Goal: Task Accomplishment & Management: Complete application form

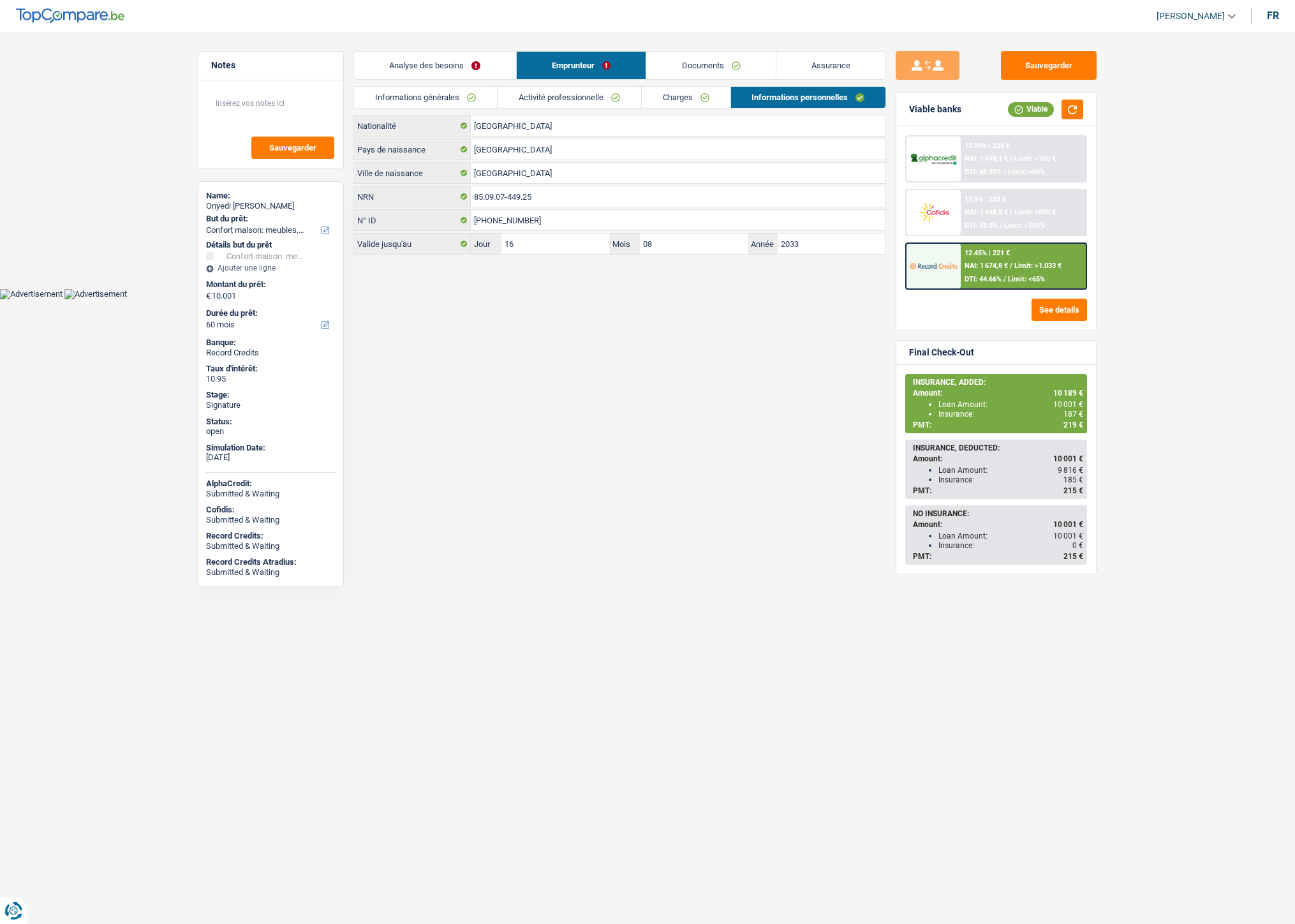
select select "household"
select select "60"
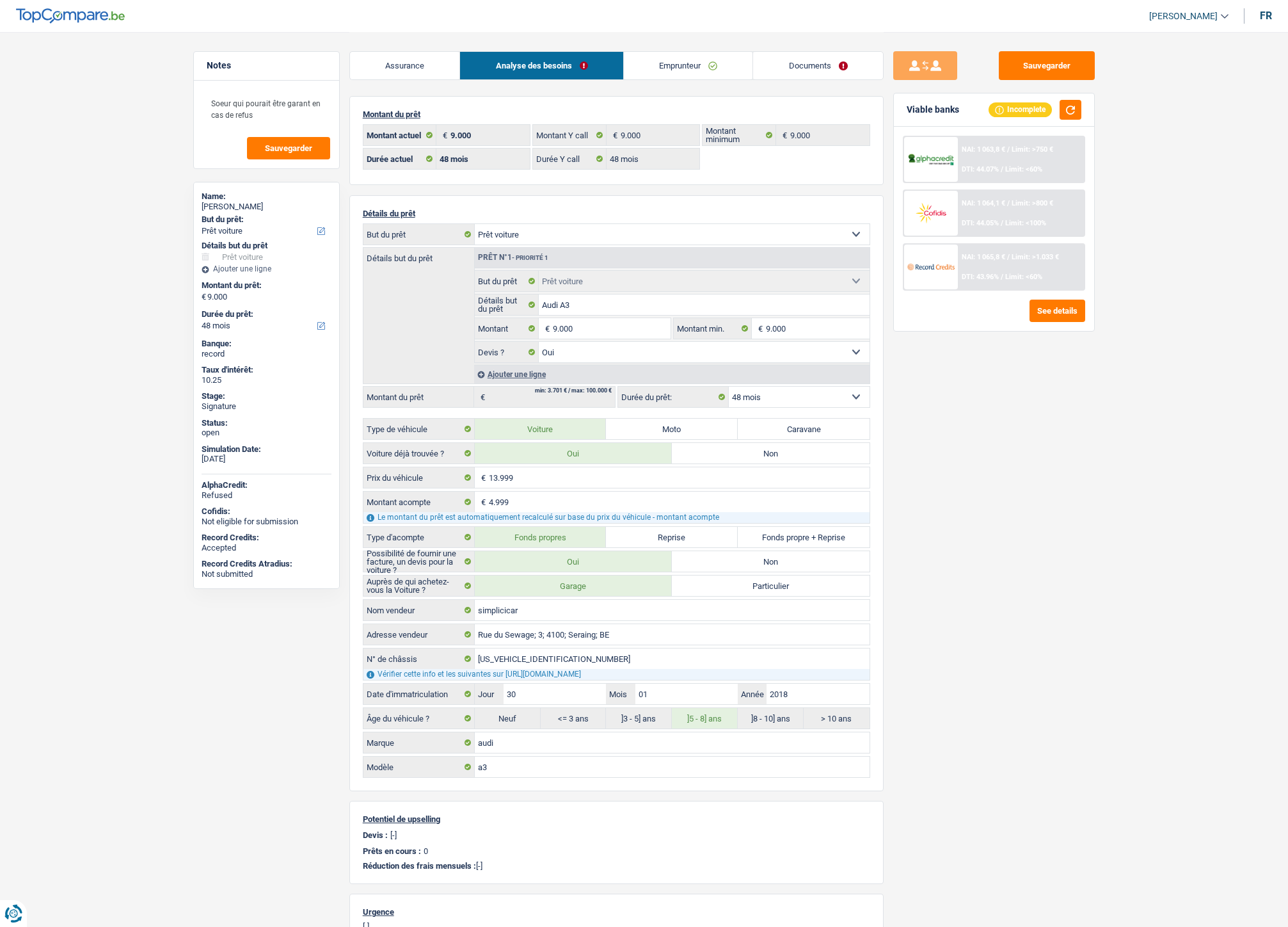
select select "car"
select select "48"
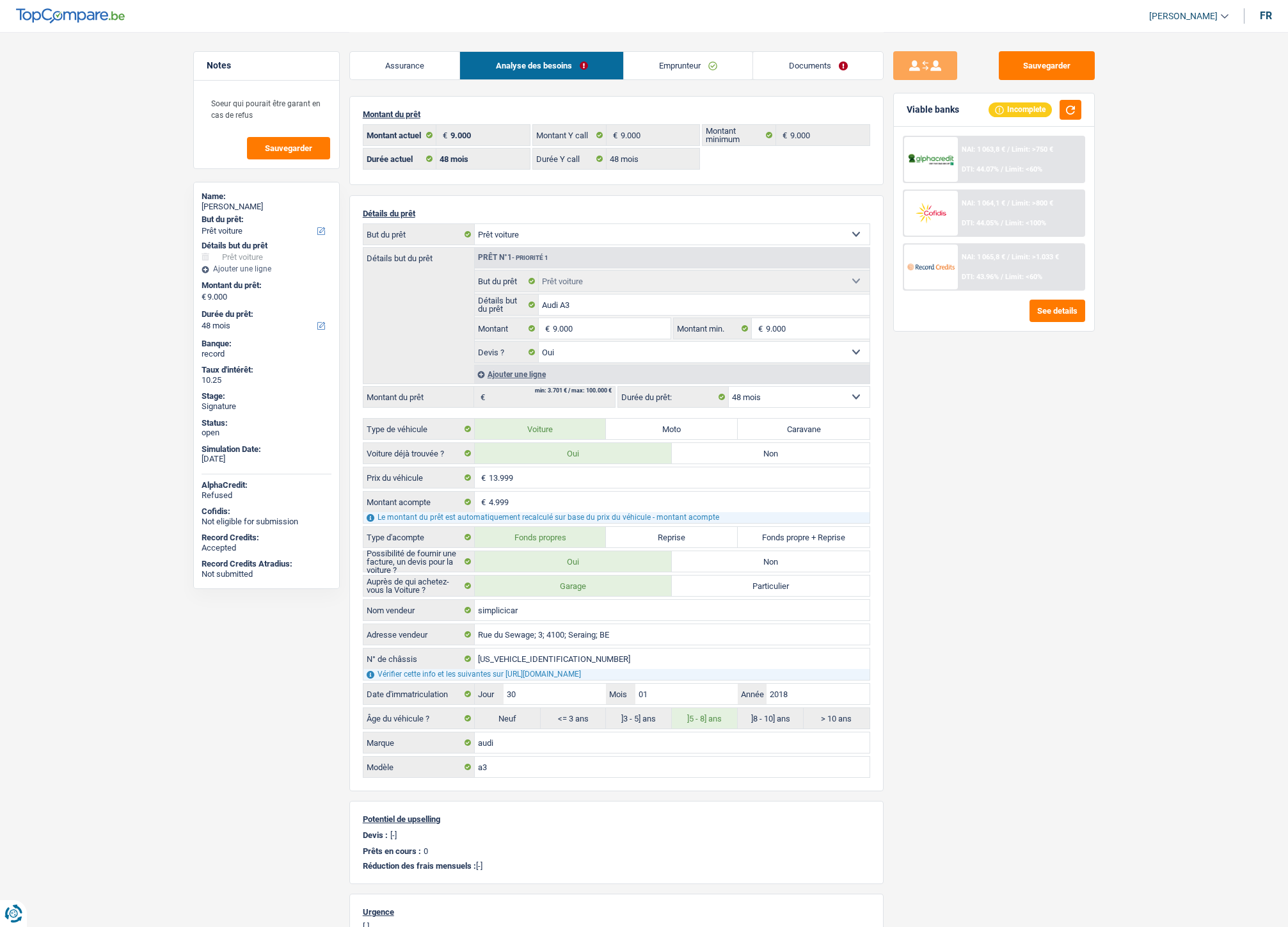
select select "car"
select select "yes"
select select "48"
click at [702, 58] on link "Documents" at bounding box center [708, 66] width 130 height 27
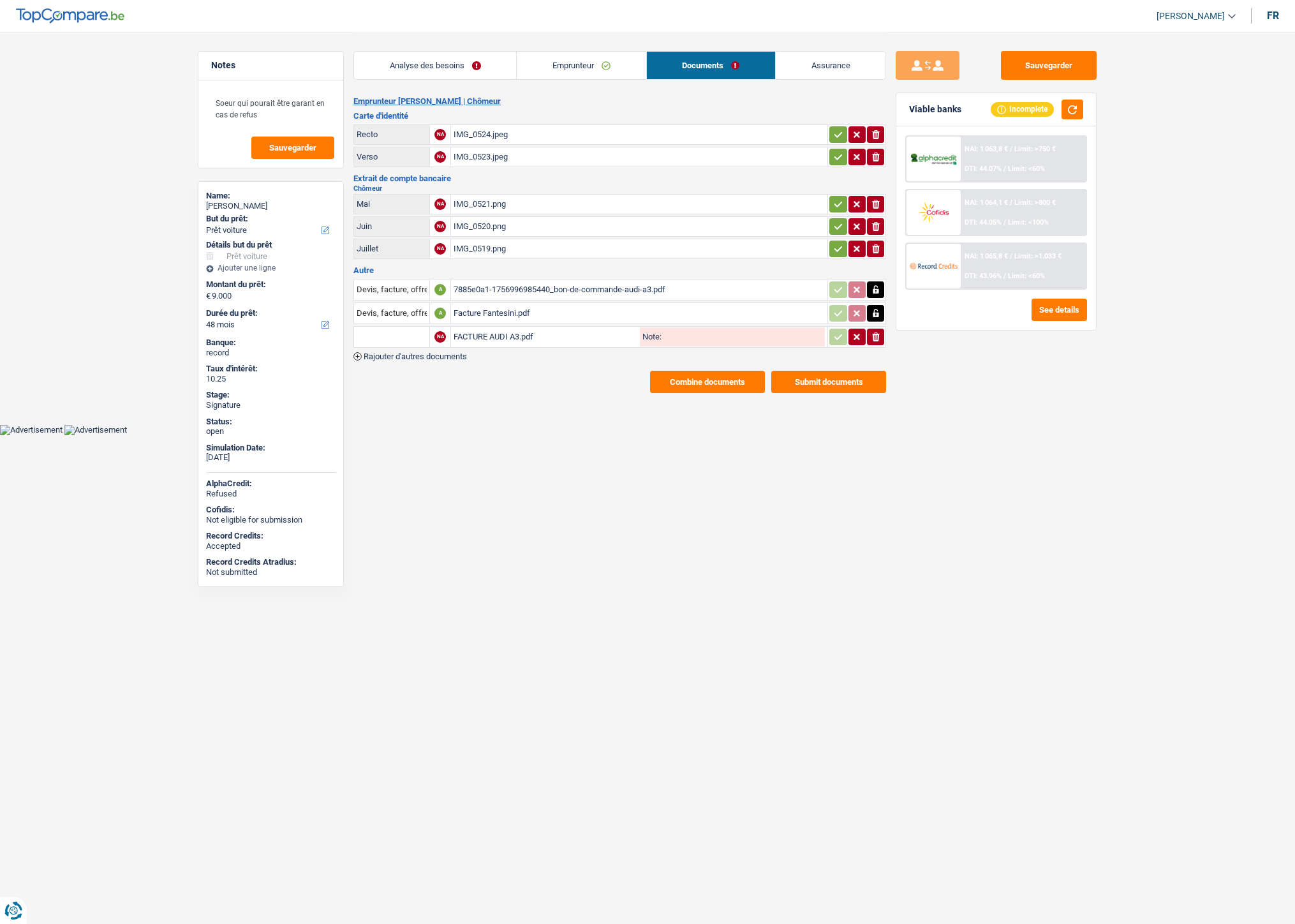
click at [448, 352] on span "Rajouter d'autres documents" at bounding box center [415, 356] width 103 height 9
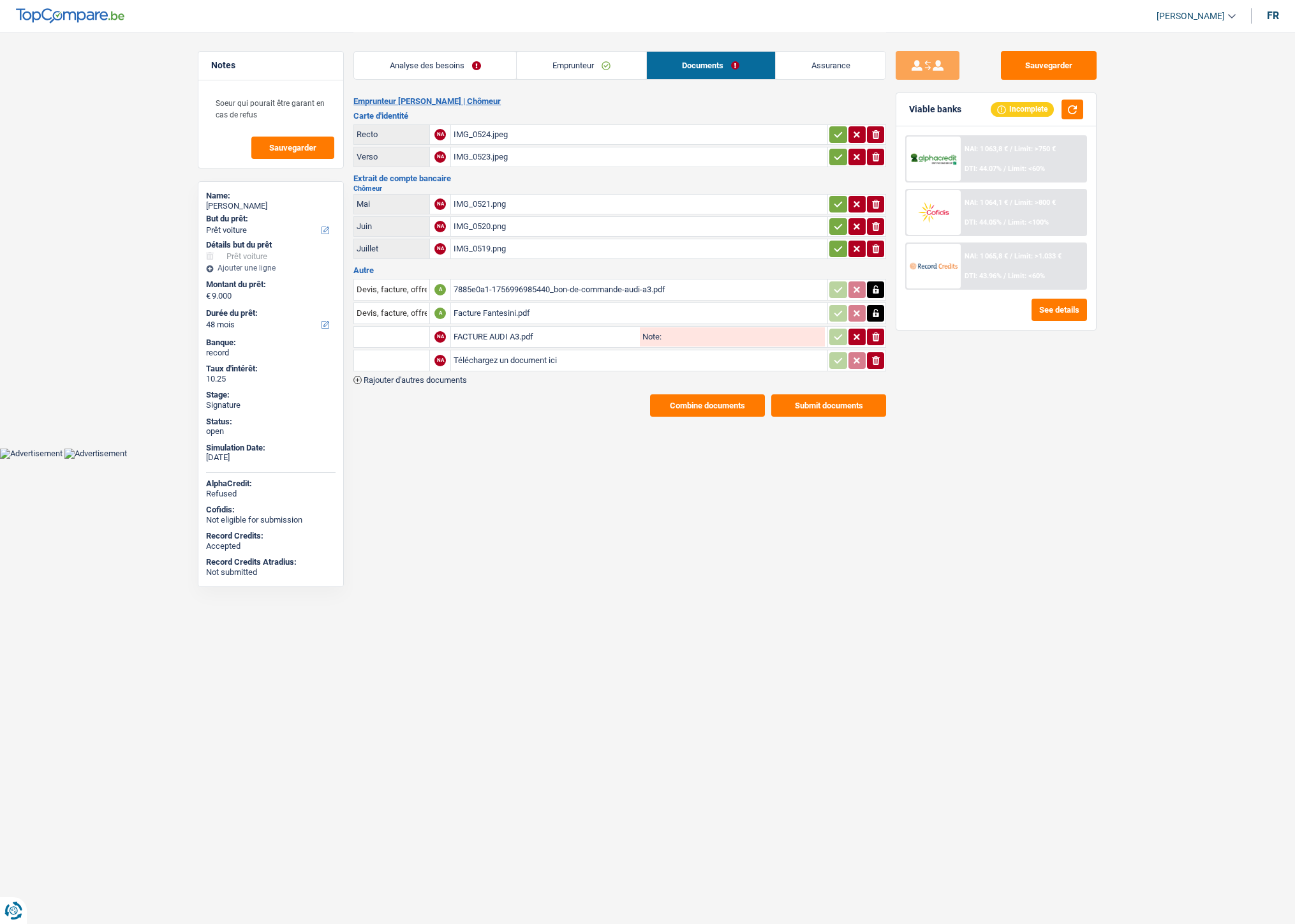
click at [444, 376] on span "Rajouter d'autres documents" at bounding box center [415, 380] width 103 height 9
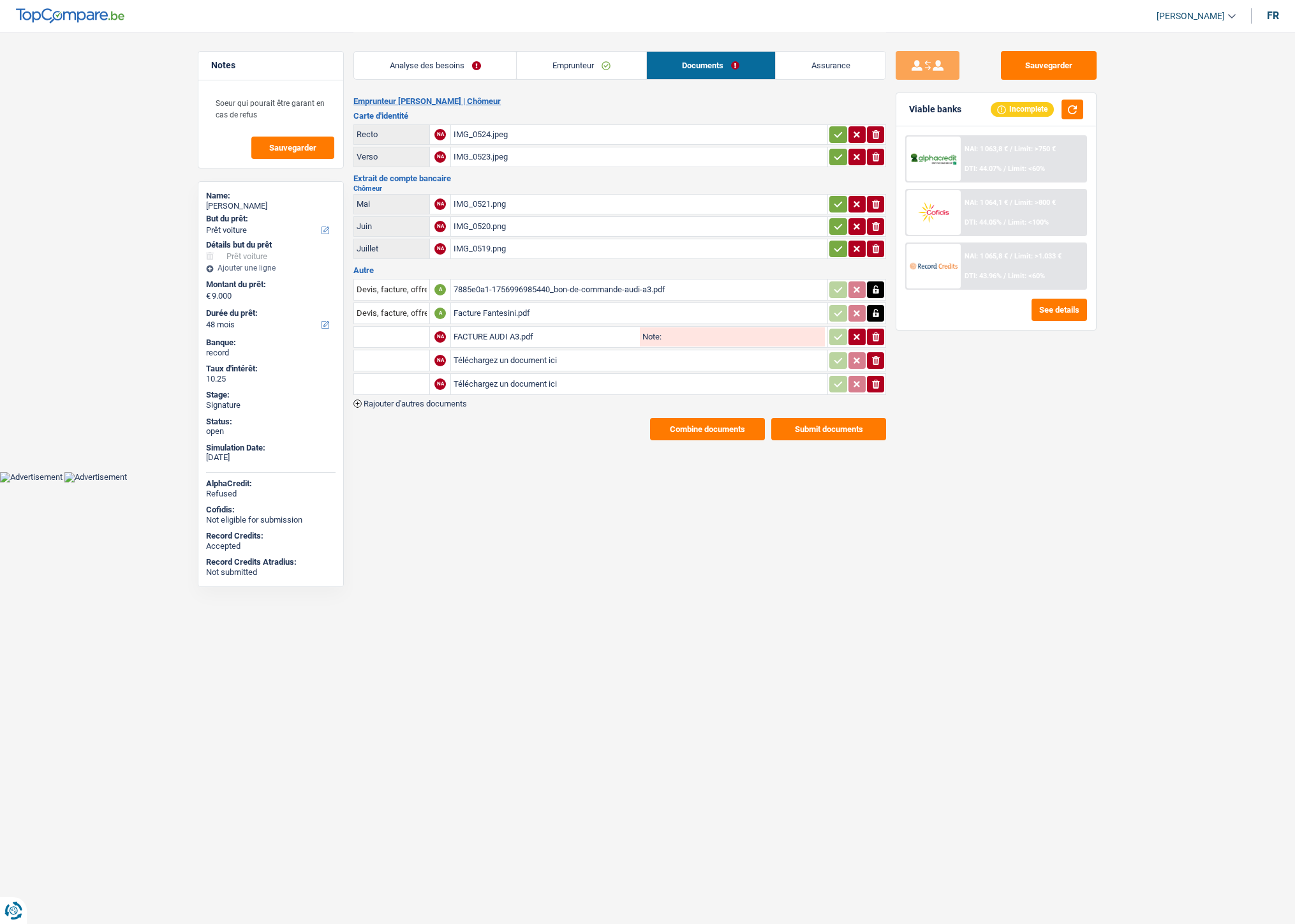
click at [475, 358] on input "Téléchargez un document ici" at bounding box center [640, 360] width 371 height 19
type input "C:\fakepath\IMG-20250912-WA0027.jpg"
click at [521, 380] on input "Téléchargez un document ici" at bounding box center [640, 384] width 371 height 19
type input "C:\fakepath\IMG-20250912-WA0031.jpg"
click at [404, 339] on input "text" at bounding box center [392, 336] width 70 height 20
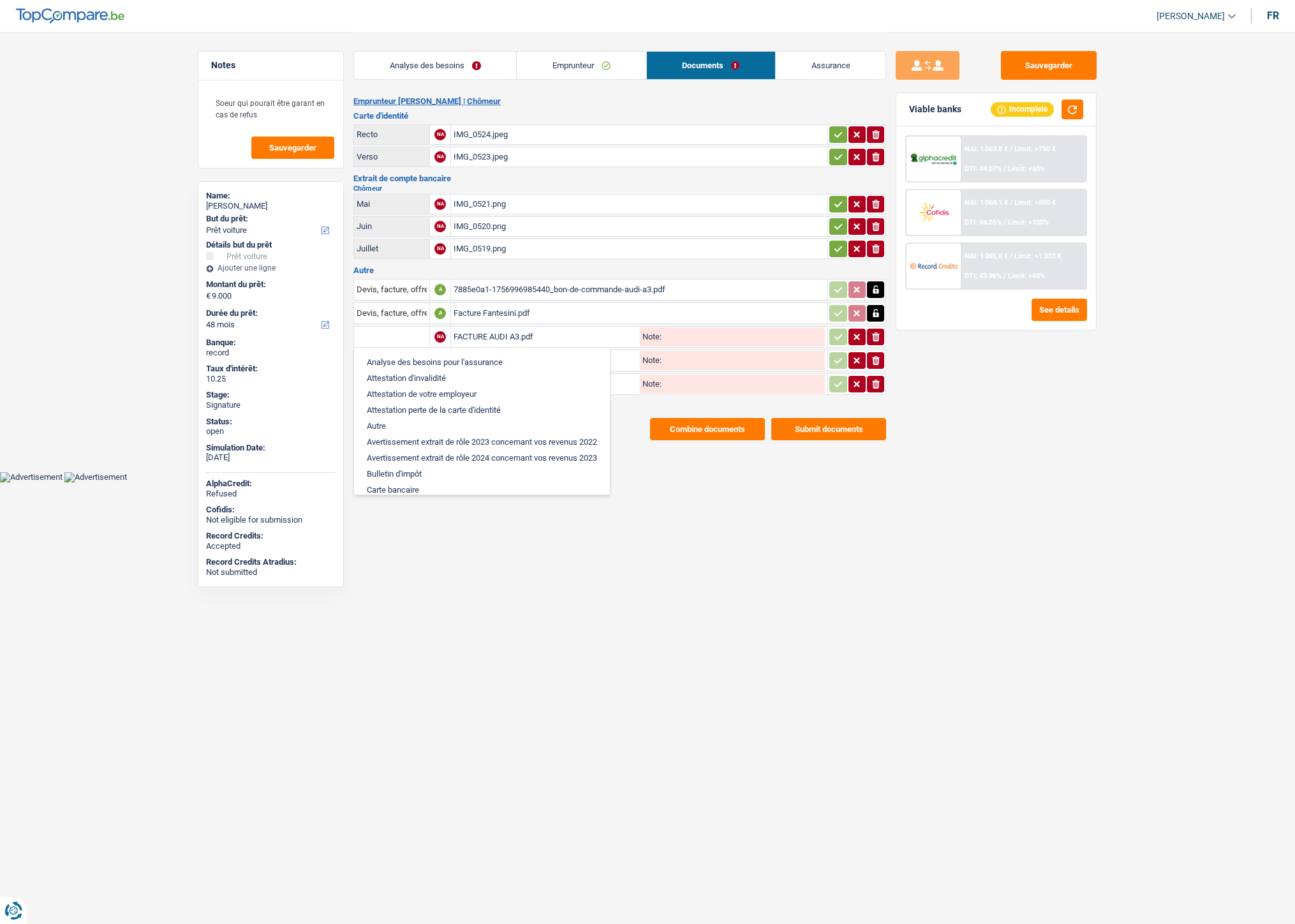
click at [647, 482] on html "Vous avez le contrôle de vos données Nous utilisons des cookies, tout comme nos…" at bounding box center [648, 241] width 1295 height 482
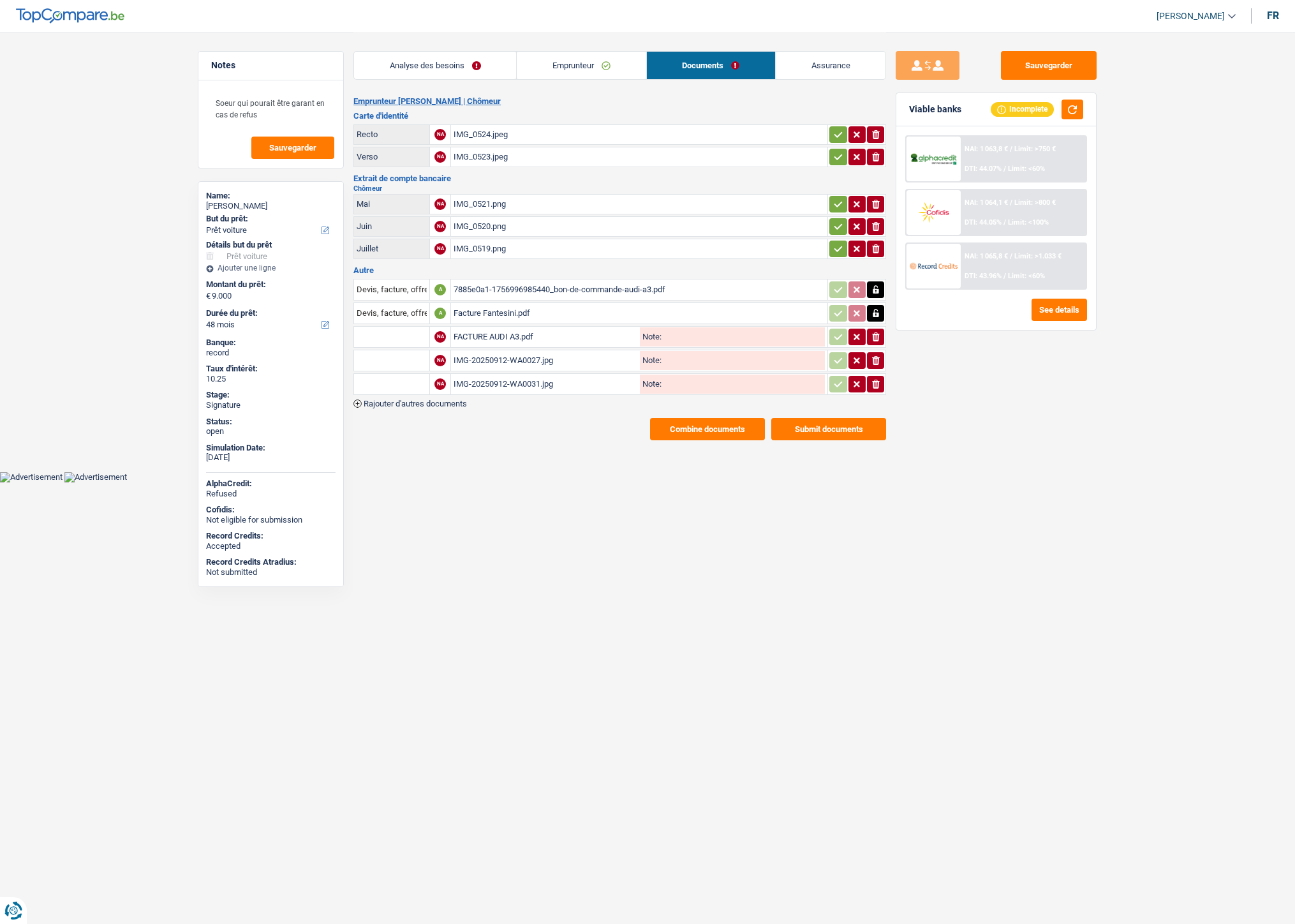
click at [400, 332] on input "text" at bounding box center [392, 336] width 70 height 20
click at [403, 354] on li "Devis, facture, offre, bon de commande" at bounding box center [438, 362] width 156 height 16
type input "Devis, facture, offre, bon de commande"
click at [403, 352] on input "text" at bounding box center [392, 360] width 70 height 20
click at [412, 377] on li "Carte bancaire" at bounding box center [426, 385] width 131 height 16
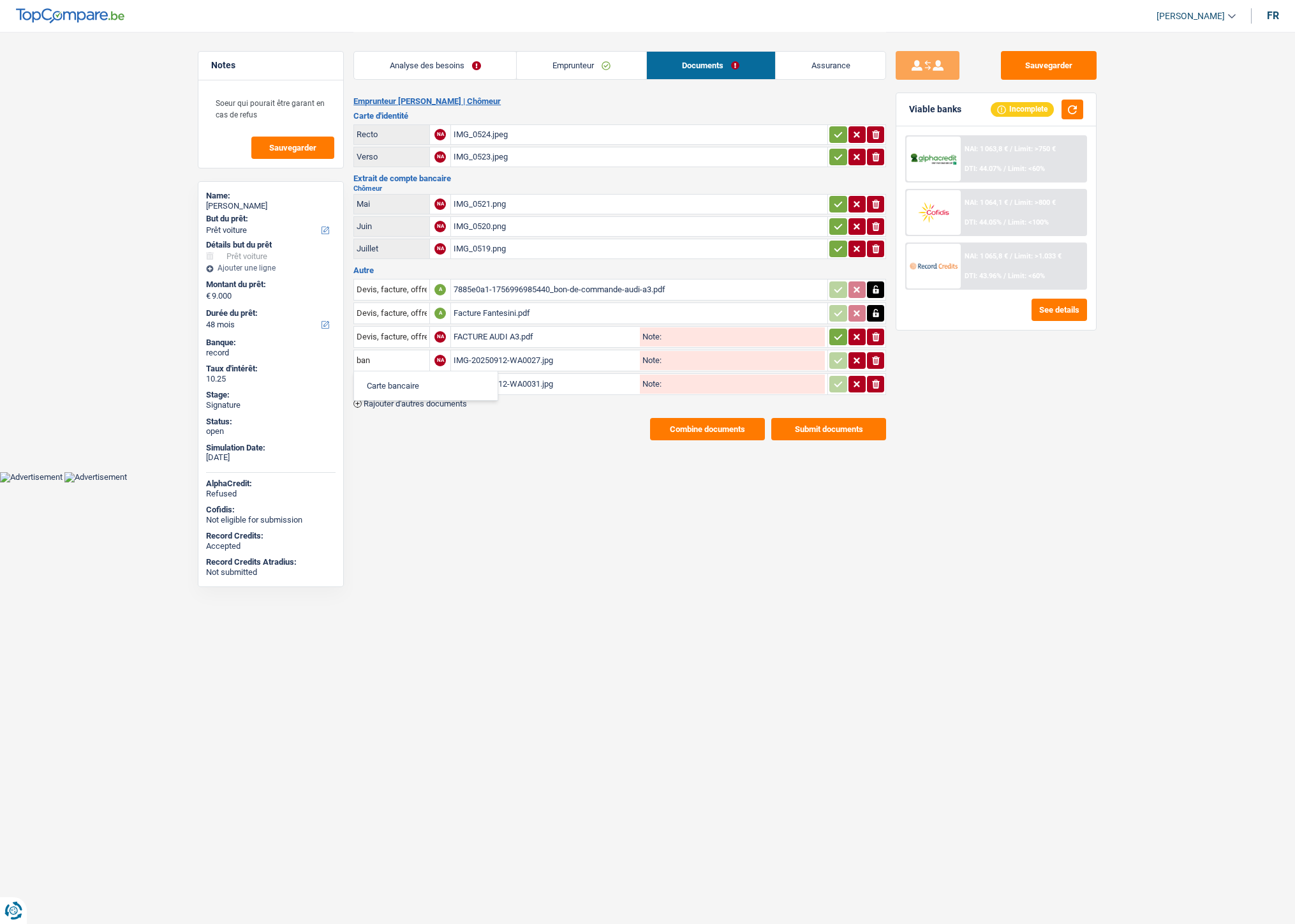
type input "Carte bancaire"
click at [404, 377] on input "text" at bounding box center [392, 384] width 70 height 20
click at [400, 411] on li "Carte bancaire" at bounding box center [426, 409] width 131 height 16
type input "Carte bancaire"
drag, startPoint x: 1054, startPoint y: 64, endPoint x: 1045, endPoint y: 60, distance: 9.8
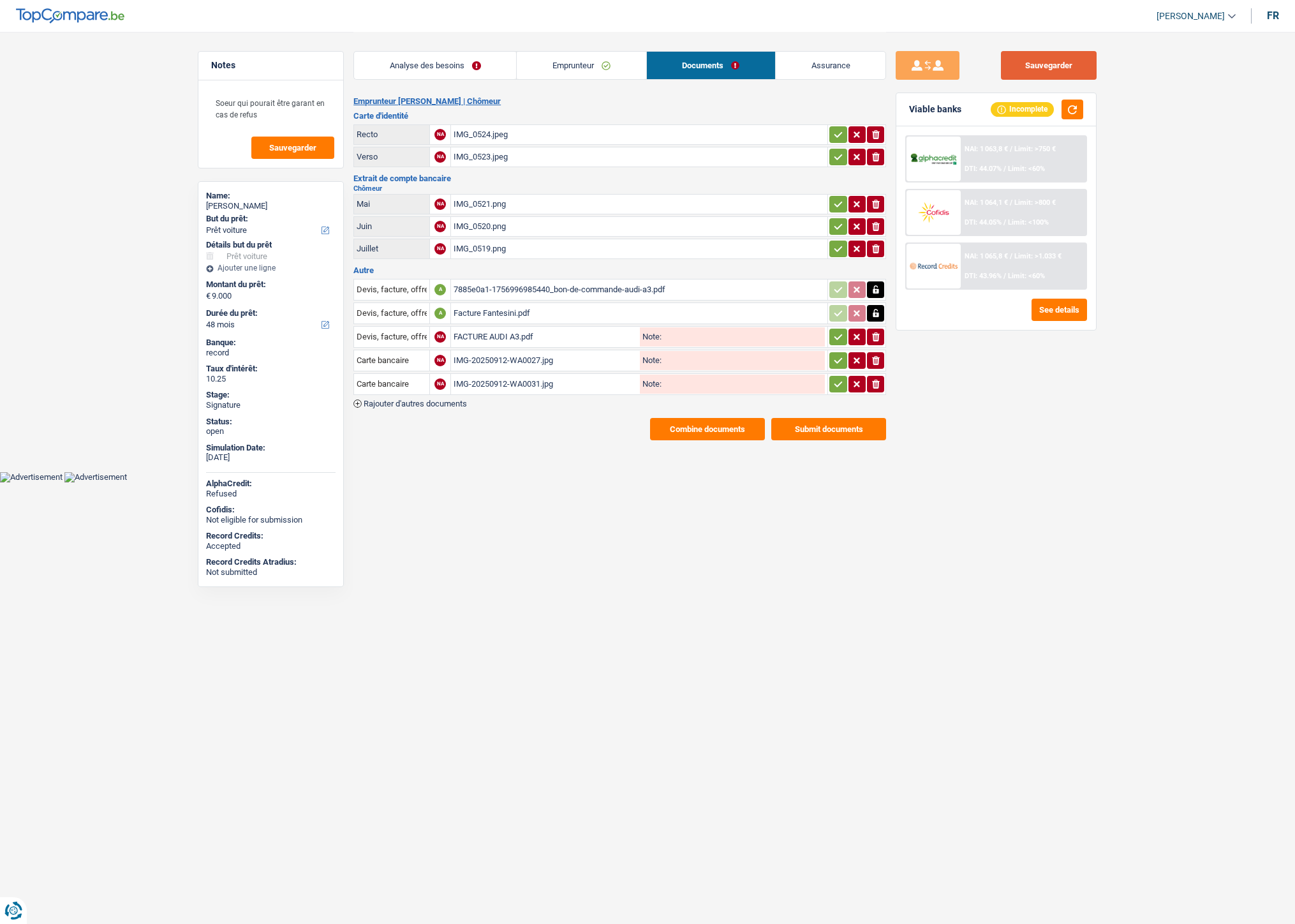
click at [1054, 64] on button "Sauvegarder" at bounding box center [1049, 66] width 95 height 29
click at [435, 400] on span "Rajouter d'autres documents" at bounding box center [415, 404] width 103 height 9
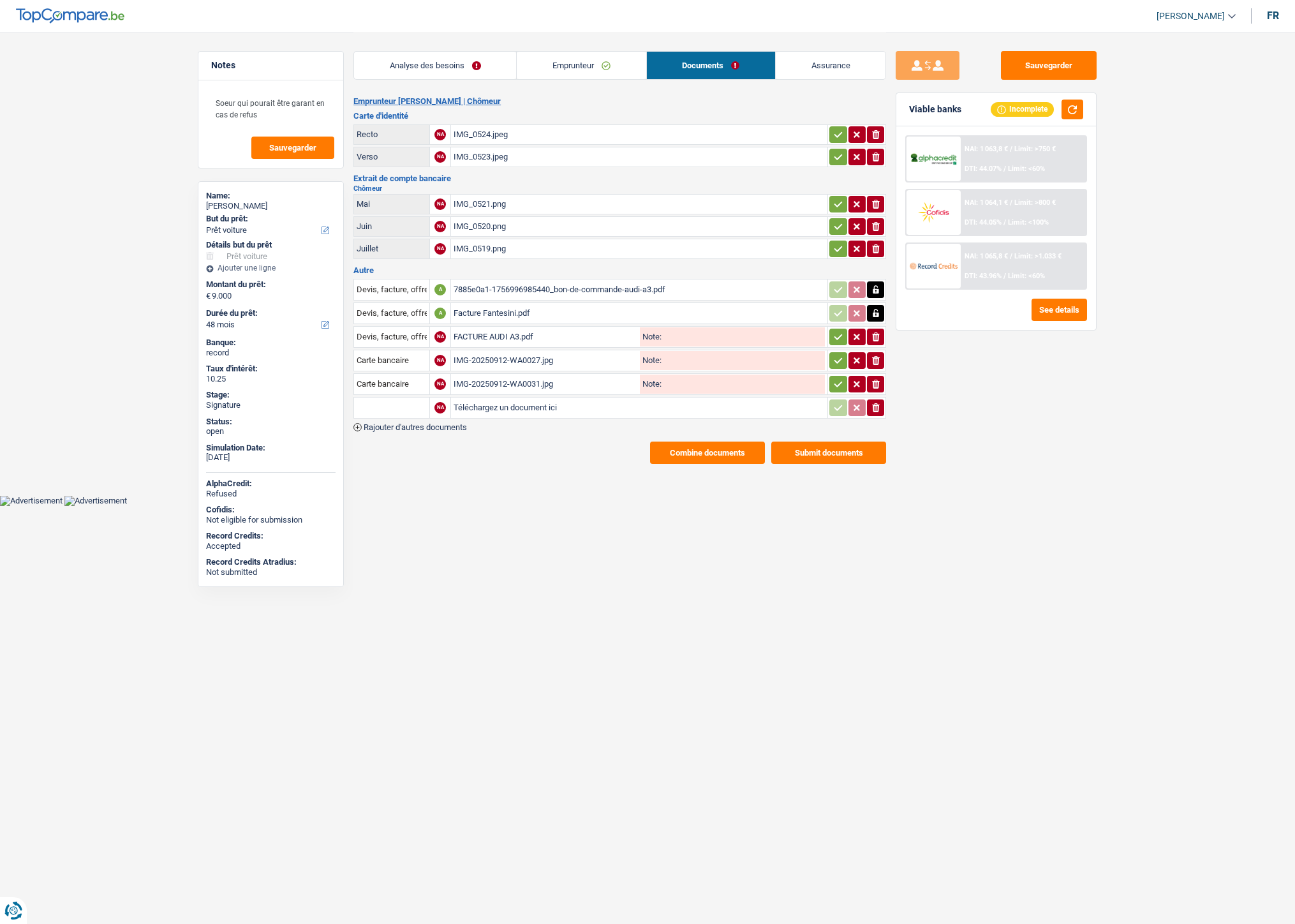
click at [479, 400] on input "Téléchargez un document ici" at bounding box center [640, 407] width 371 height 19
type input "C:\fakepath\Extrait Fantesi.pdf"
click at [403, 405] on input "text" at bounding box center [392, 408] width 70 height 20
click at [413, 462] on li "Extraits de compte de toutes les transactions 3 derniers mois" at bounding box center [481, 464] width 243 height 16
type input "Extraits de compte de toutes les transactions 3 derniers mois"
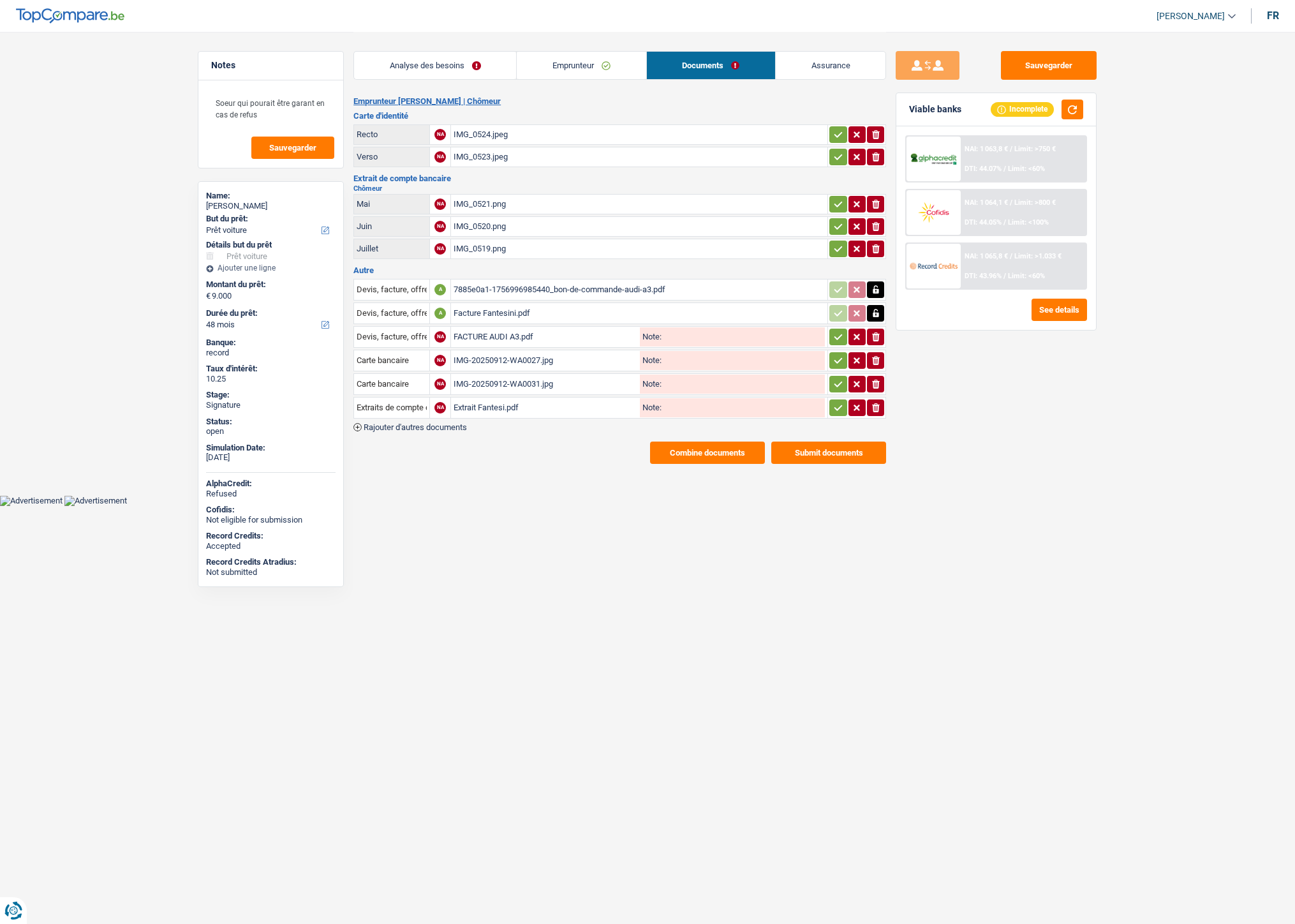
click at [833, 401] on icon "button" at bounding box center [838, 407] width 10 height 13
click at [833, 378] on icon "button" at bounding box center [838, 383] width 10 height 13
drag, startPoint x: 836, startPoint y: 359, endPoint x: 832, endPoint y: 345, distance: 14.6
click at [835, 359] on icon "button" at bounding box center [838, 360] width 10 height 13
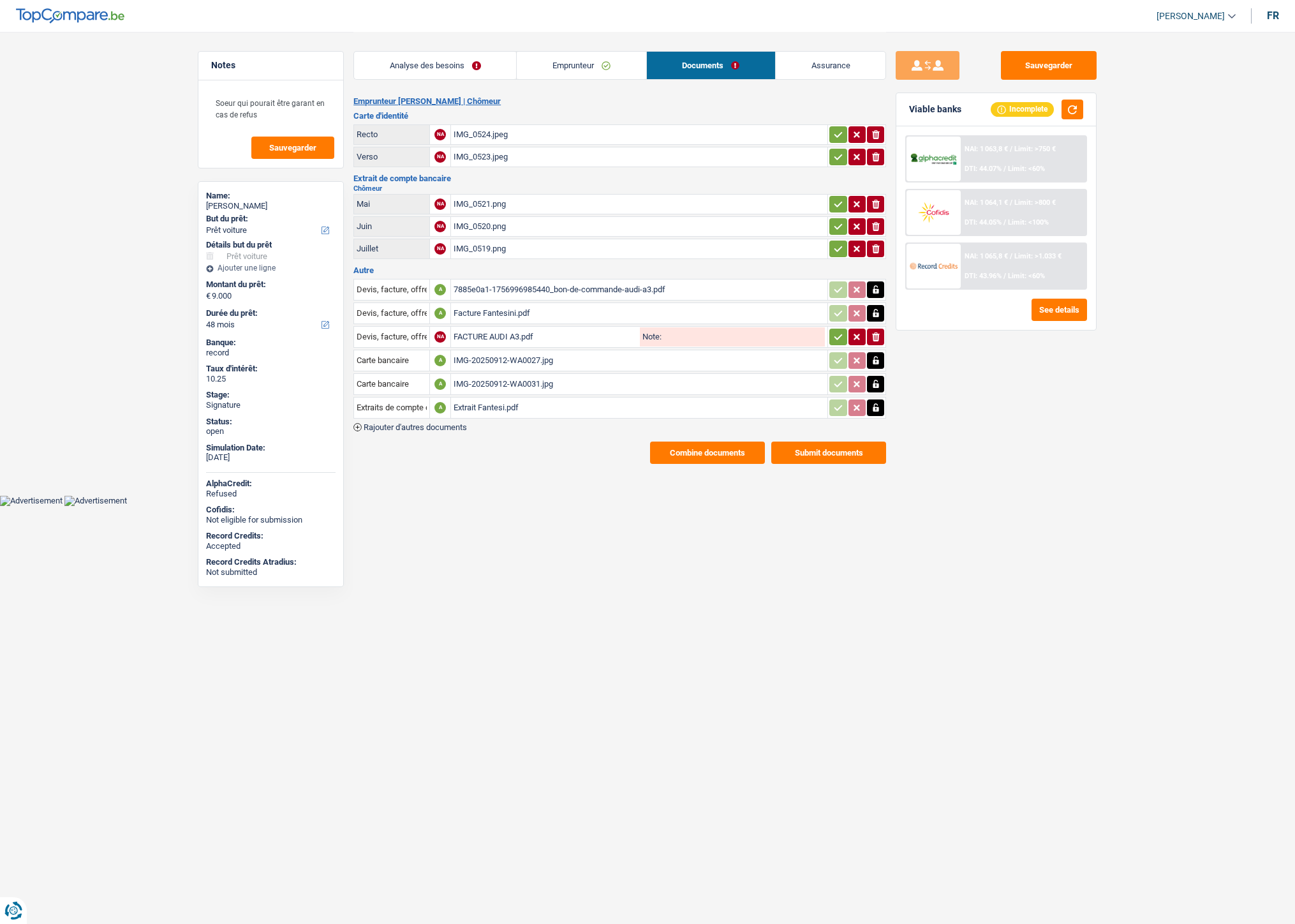
click at [834, 330] on icon "button" at bounding box center [838, 336] width 10 height 13
click at [710, 443] on button "Combine documents" at bounding box center [707, 452] width 115 height 22
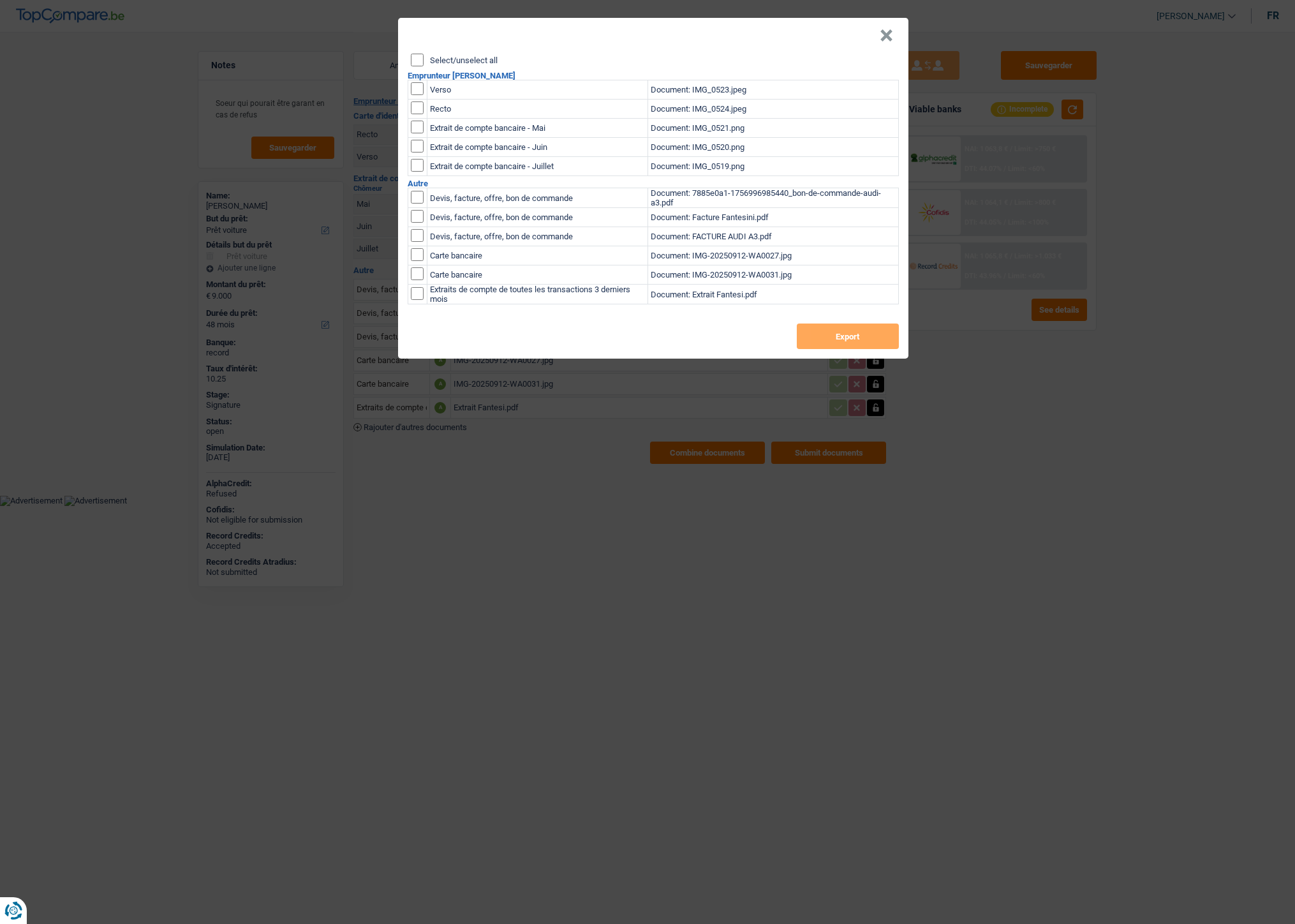
click at [418, 54] on input "Select/unselect all" at bounding box center [417, 60] width 13 height 13
checkbox input "true"
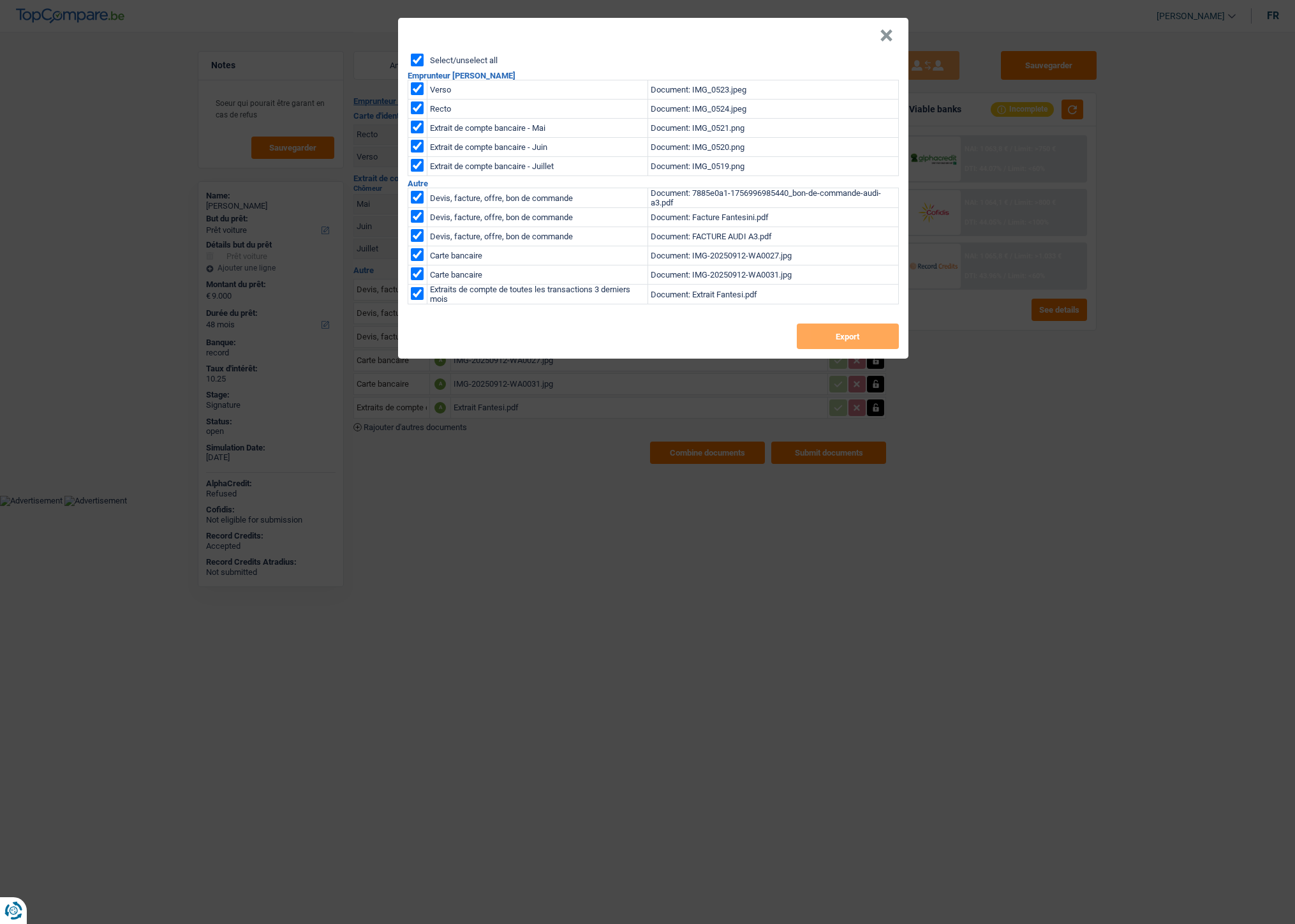
checkbox input "true"
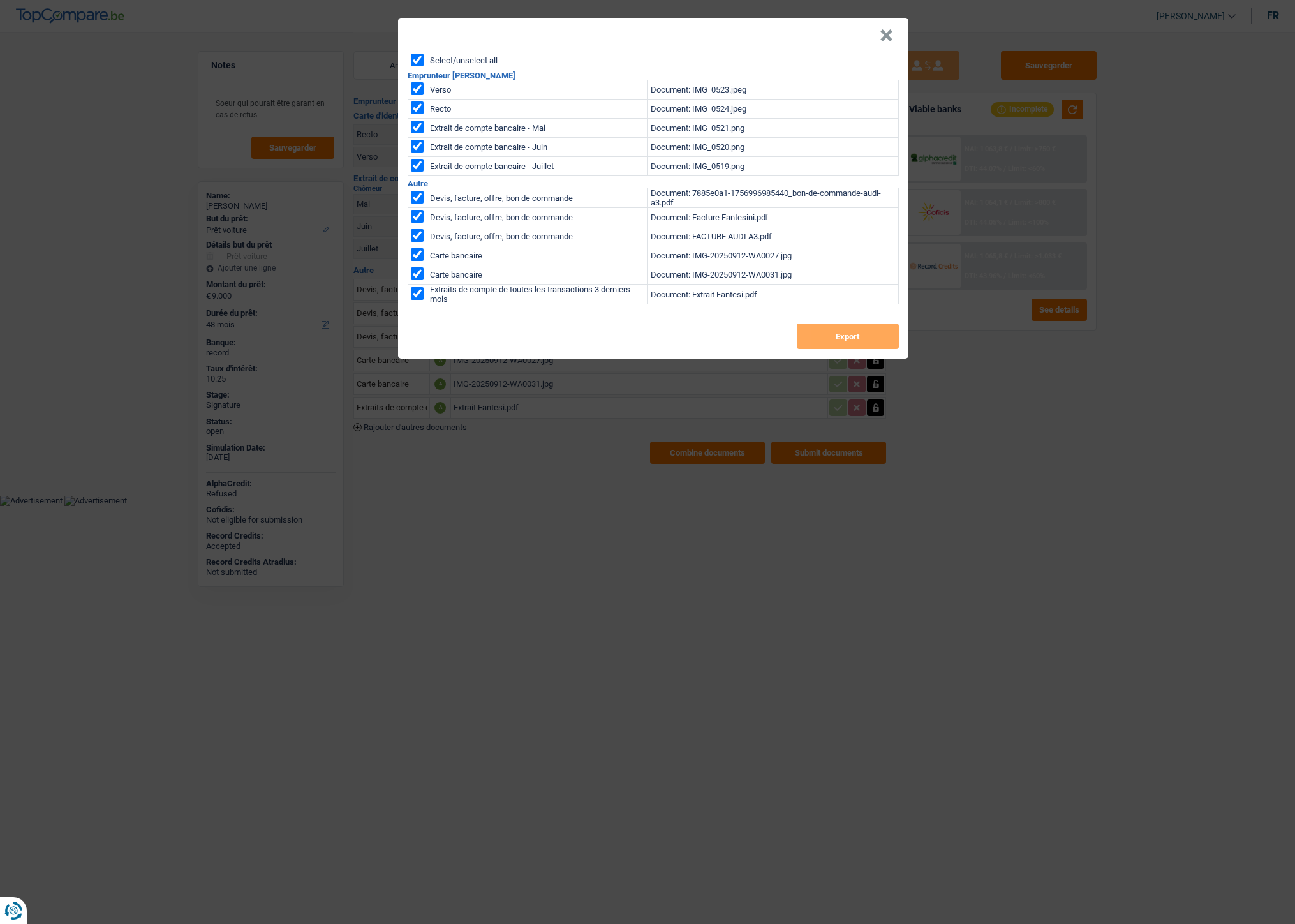
checkbox input "true"
click at [833, 339] on button "Export" at bounding box center [848, 336] width 102 height 26
click at [883, 35] on button "×" at bounding box center [887, 35] width 14 height 13
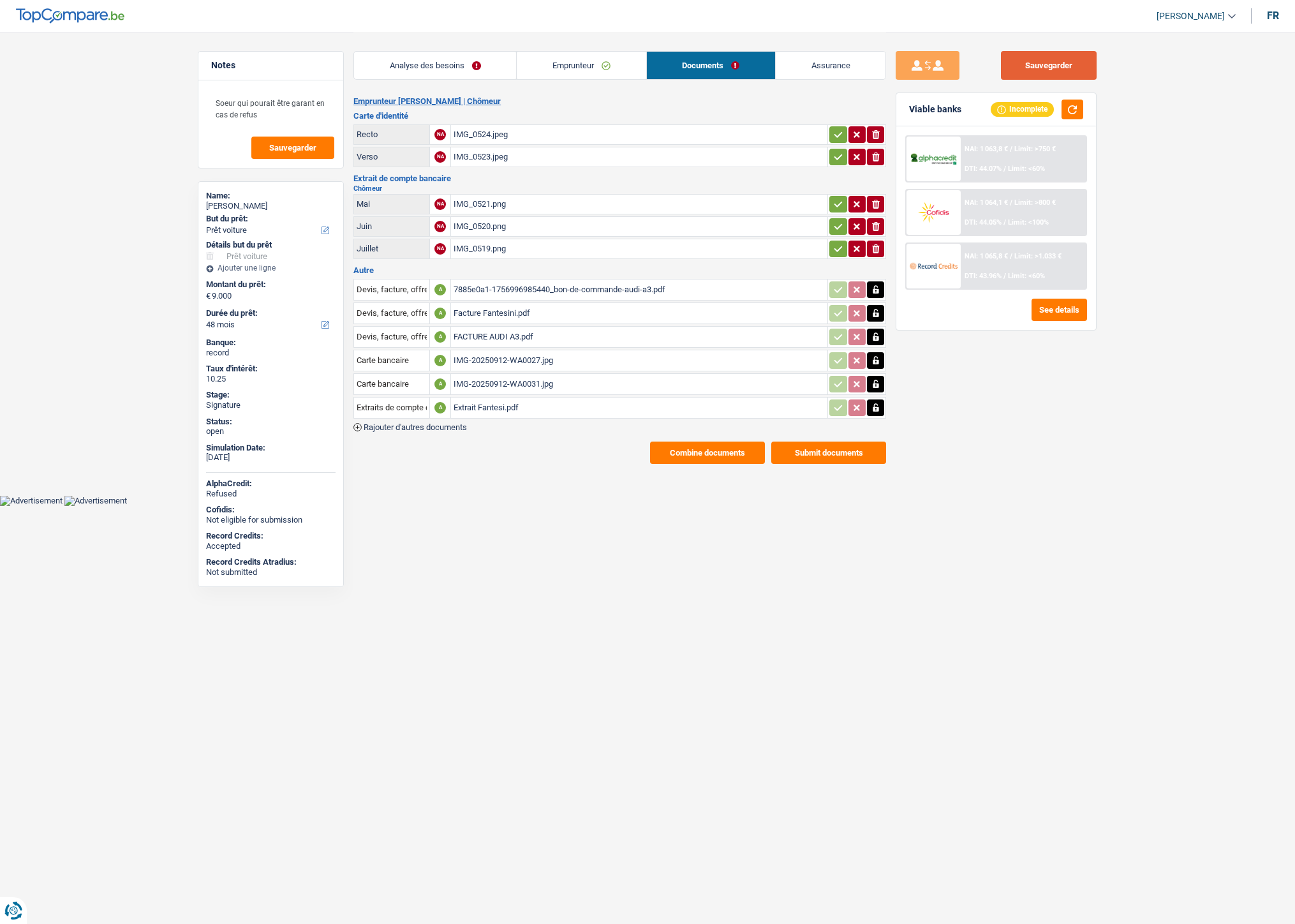
click at [1023, 67] on button "Sauvegarder" at bounding box center [1049, 66] width 95 height 29
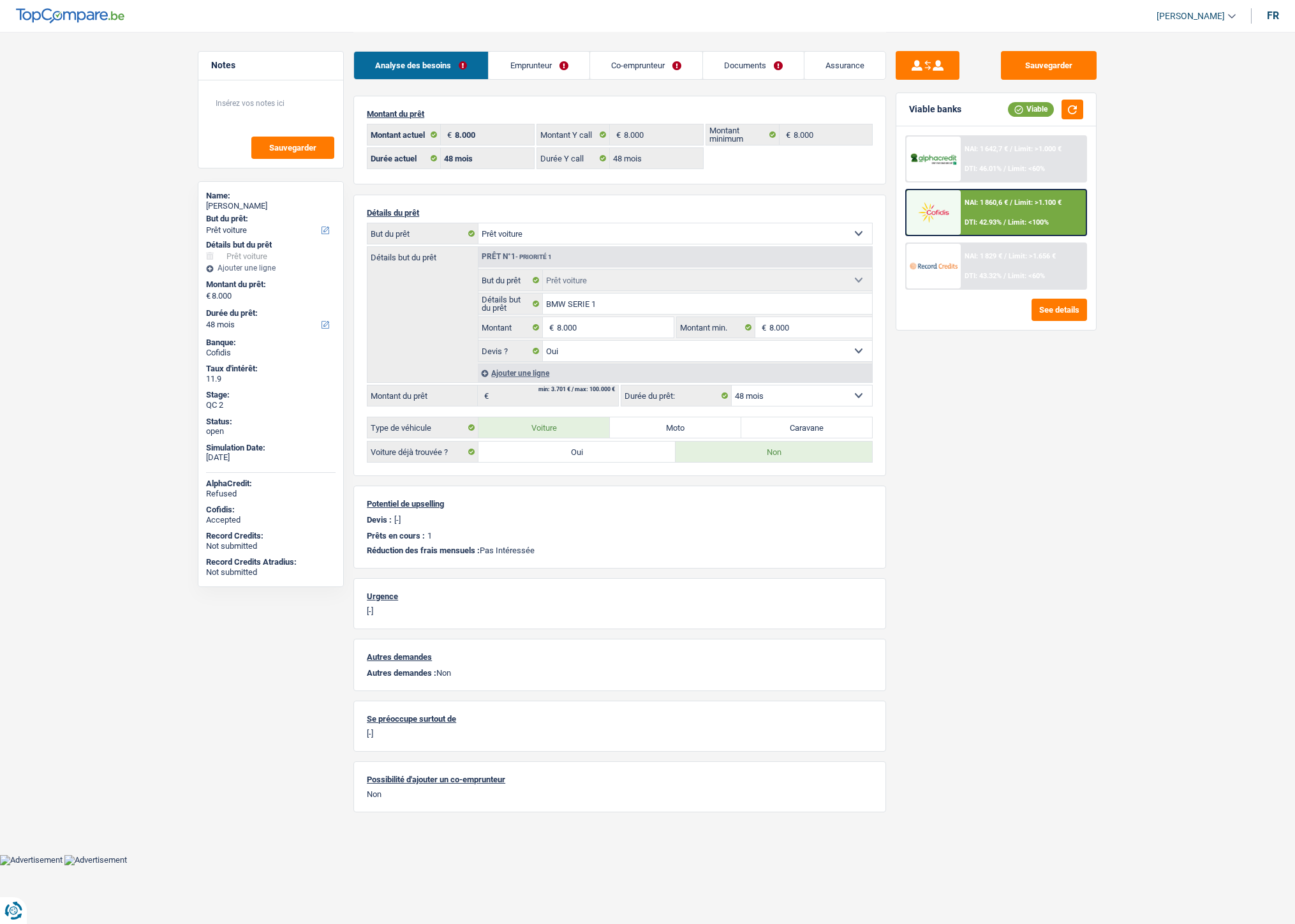
select select "car"
select select "48"
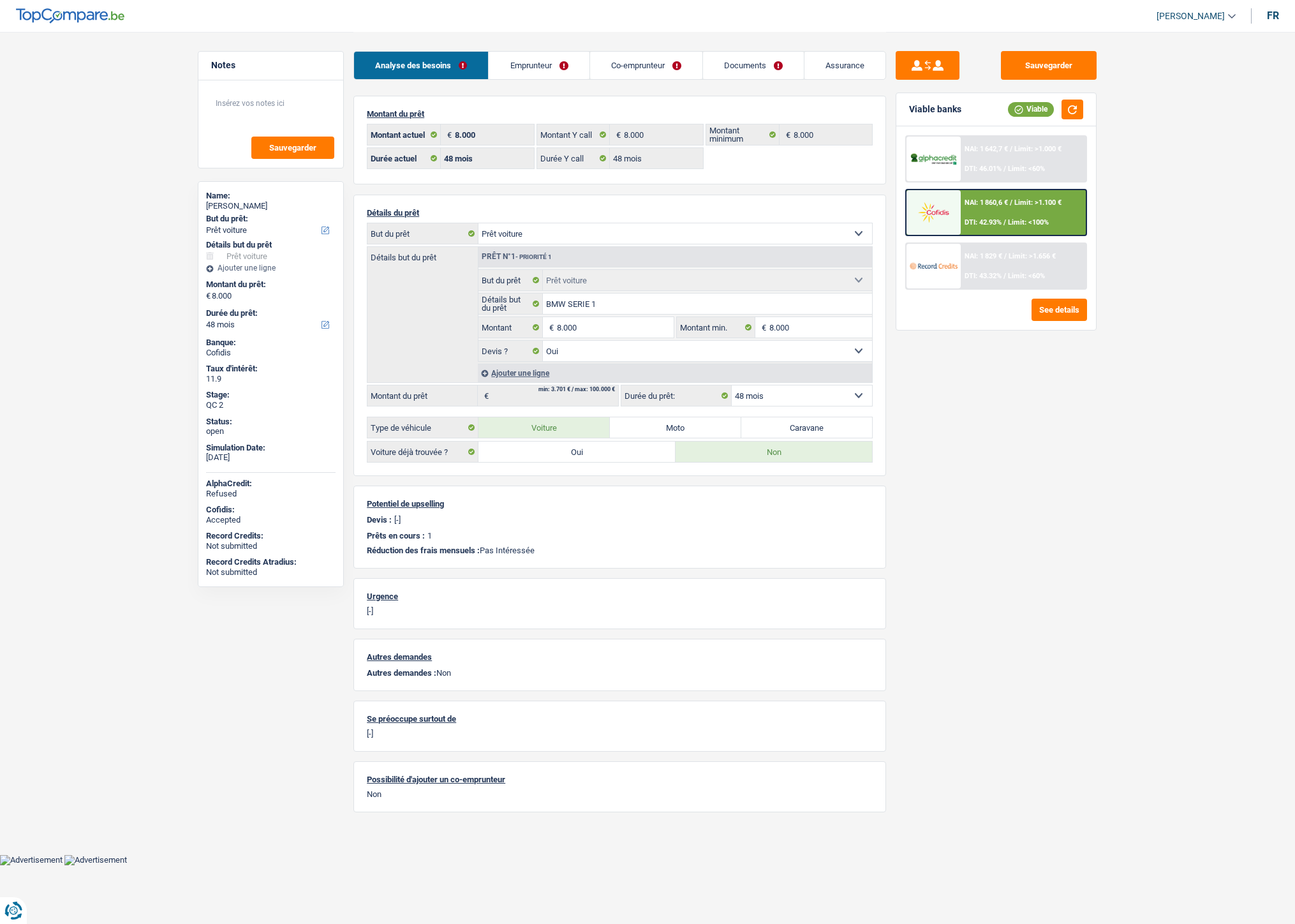
select select "car"
select select "yes"
select select "48"
click at [744, 77] on link "Documents" at bounding box center [753, 66] width 101 height 27
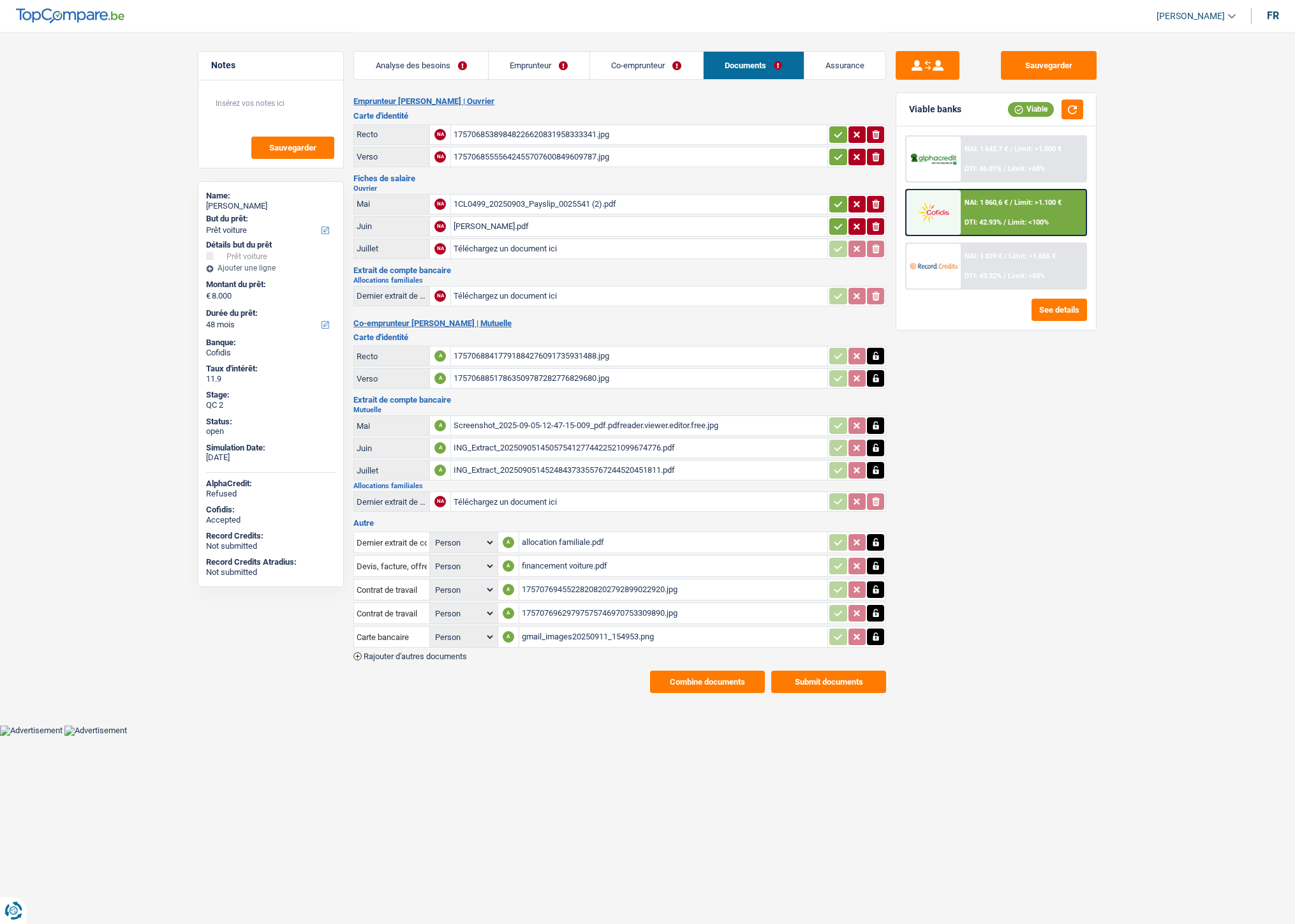
click at [555, 627] on div "gmail_images20250911_154953.png" at bounding box center [674, 636] width 304 height 19
click at [636, 66] on link "Co-emprunteur" at bounding box center [647, 66] width 113 height 27
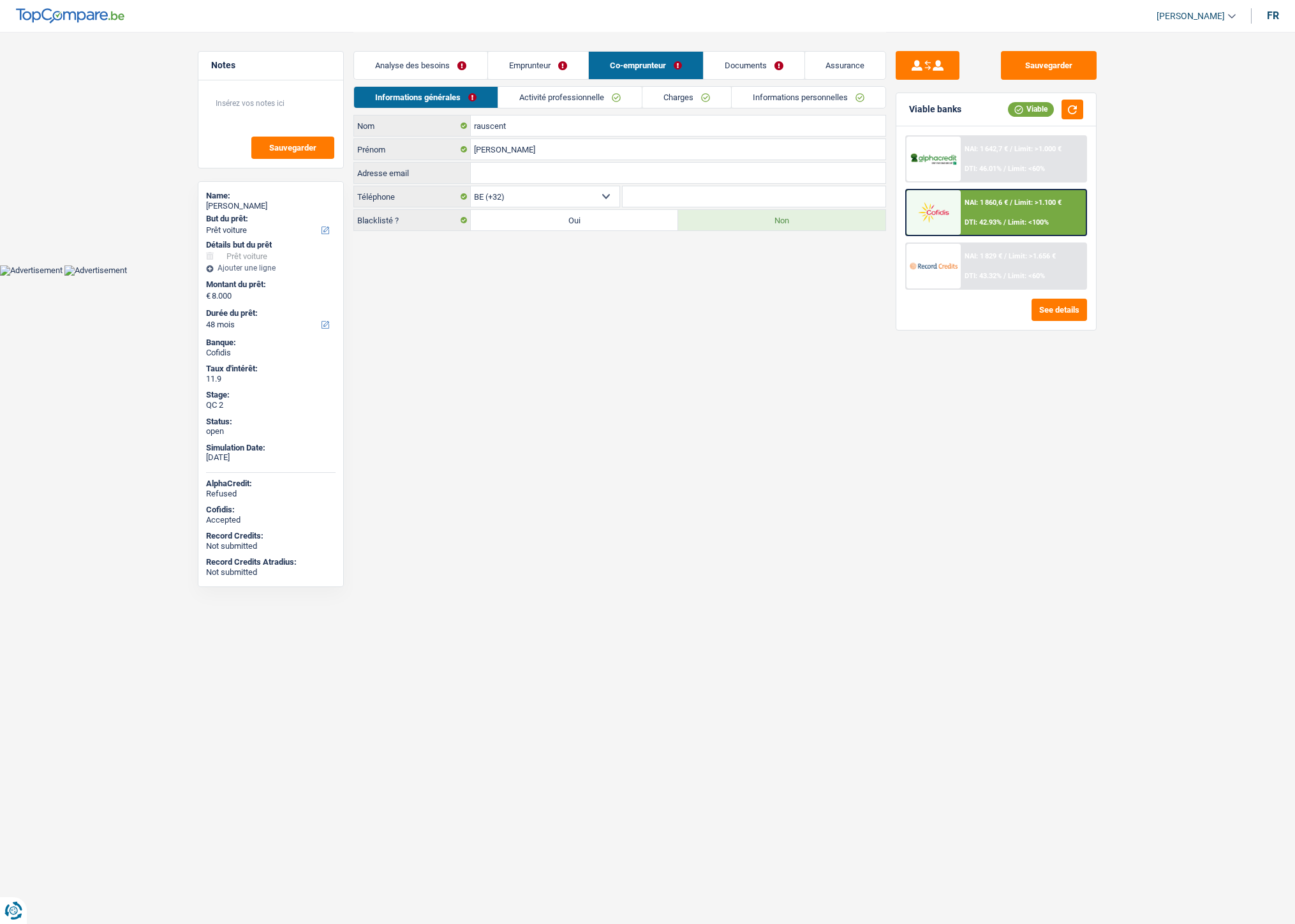
click at [534, 65] on link "Emprunteur" at bounding box center [538, 66] width 101 height 27
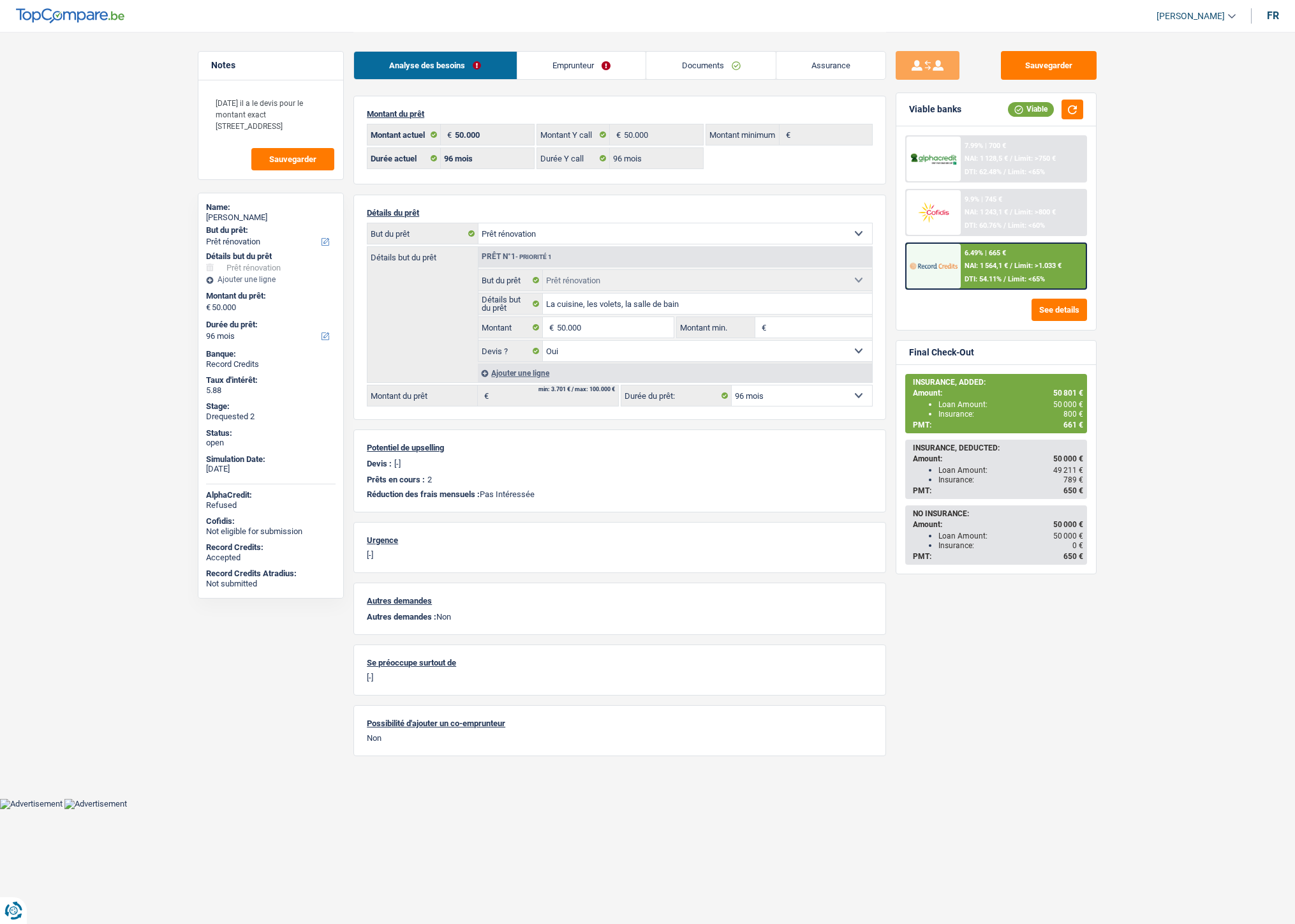
select select "renovation"
select select "96"
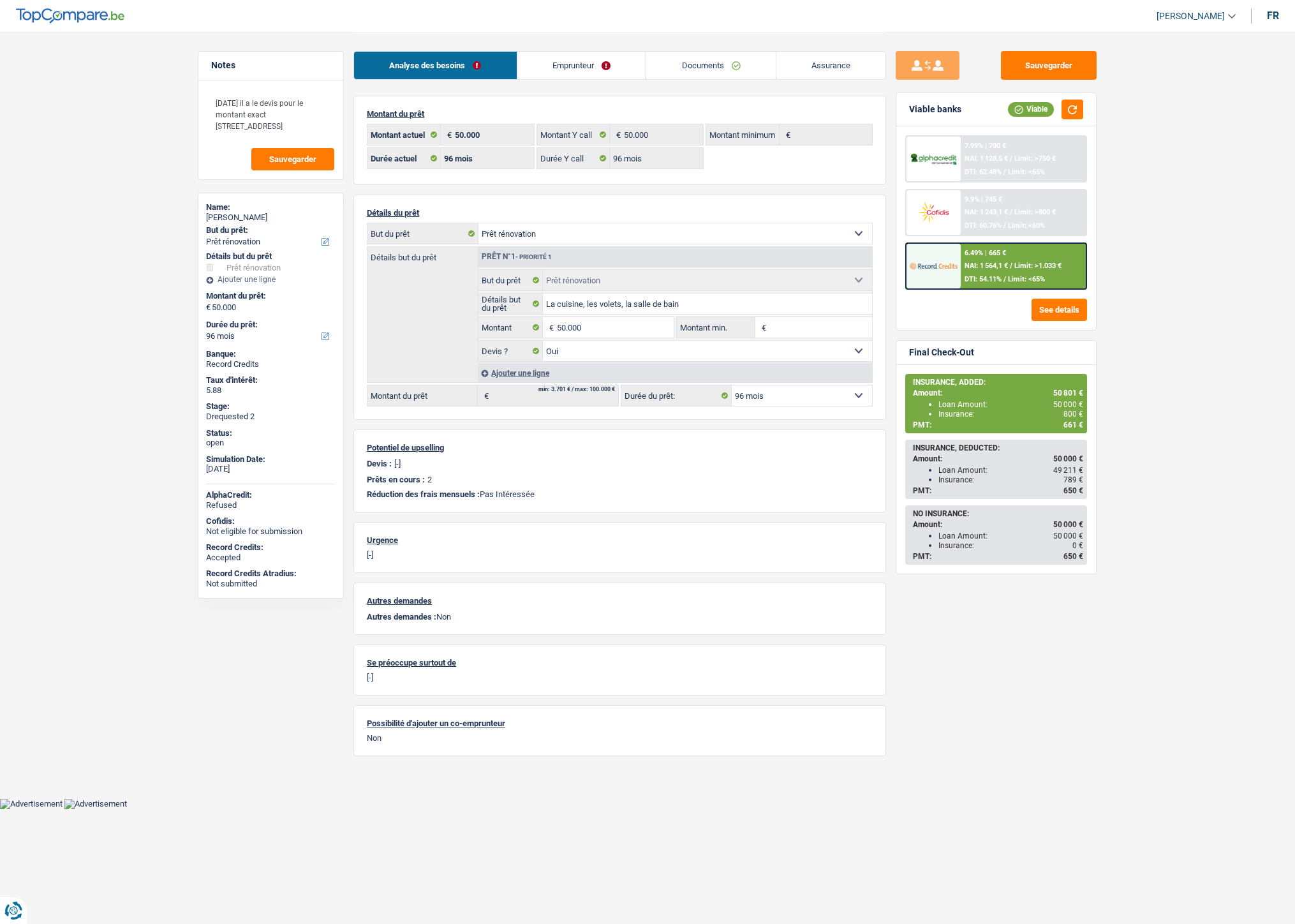
select select "renovation"
select select "yes"
select select "96"
select select "32"
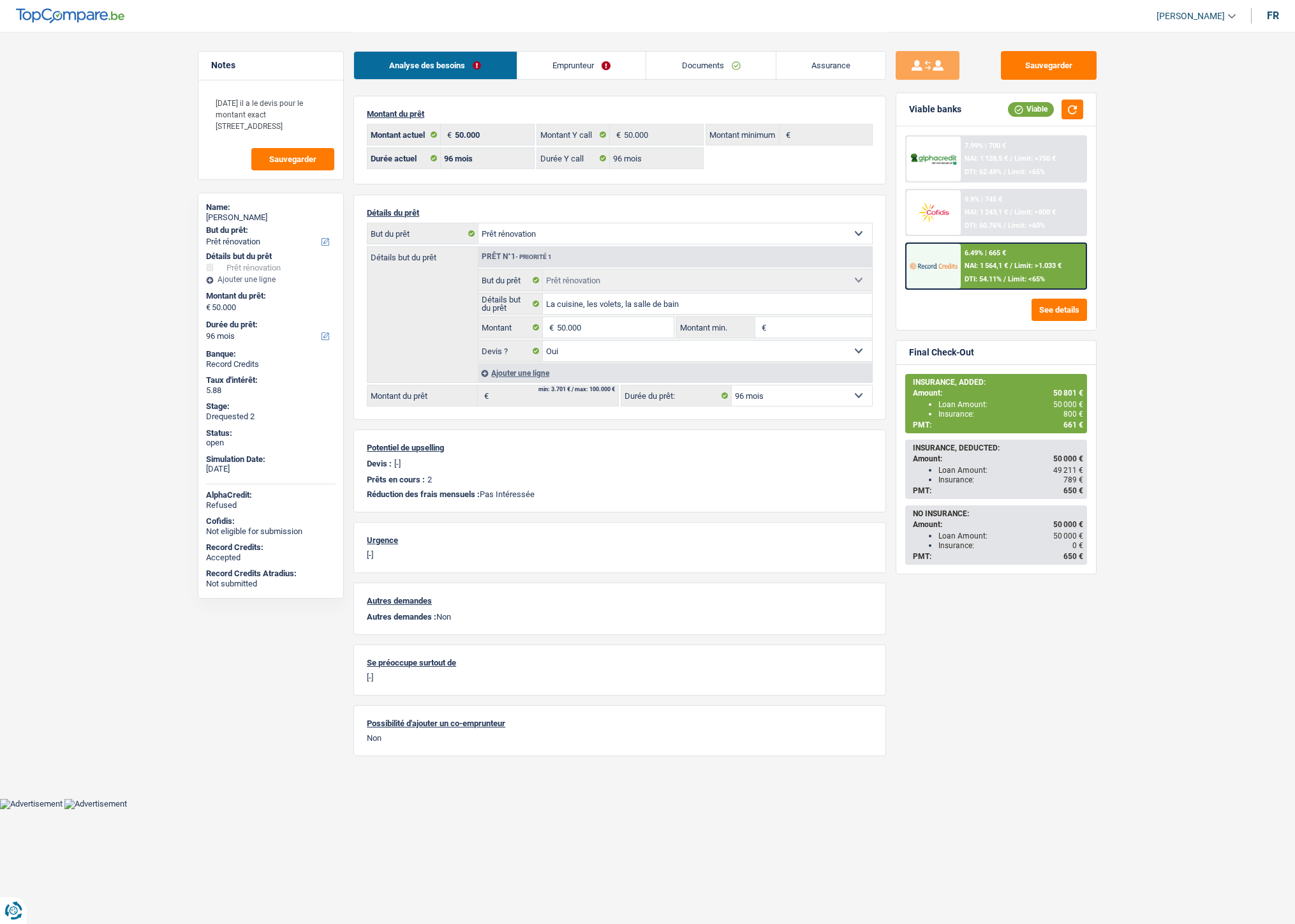
select select "single"
click at [571, 62] on link "Emprunteur" at bounding box center [581, 66] width 129 height 27
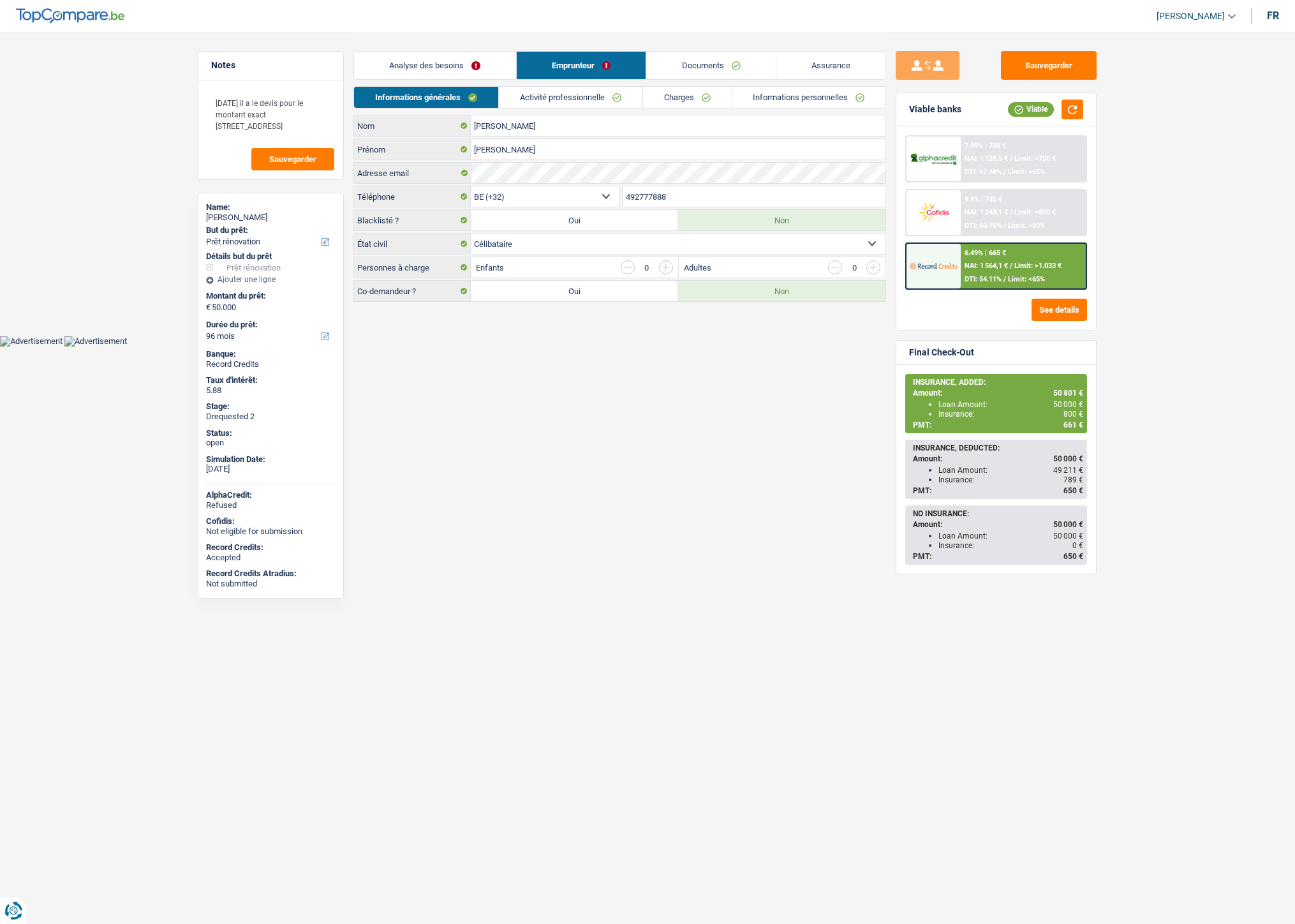
click at [659, 97] on link "Charges" at bounding box center [688, 97] width 89 height 21
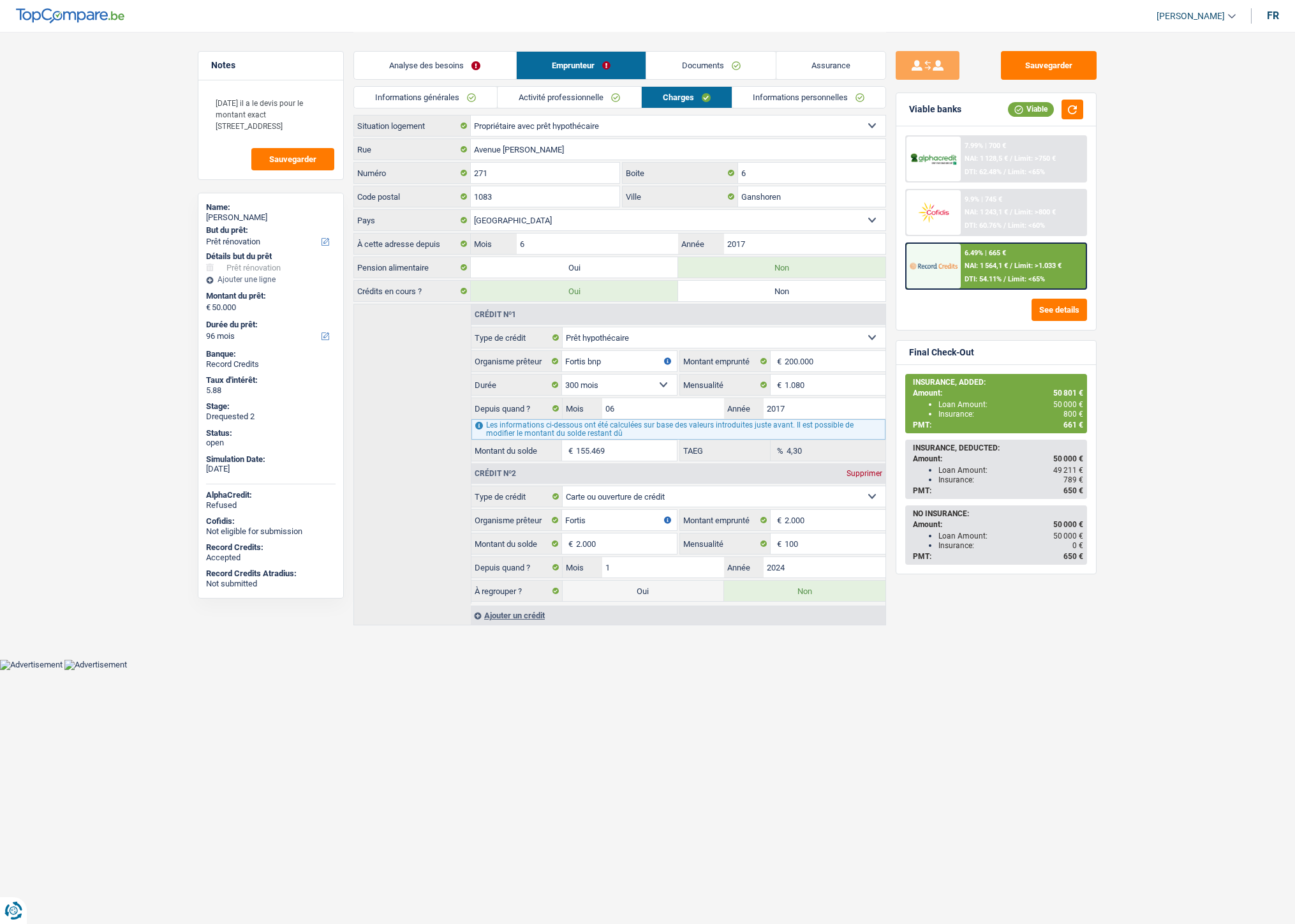
click at [705, 67] on link "Documents" at bounding box center [711, 66] width 130 height 27
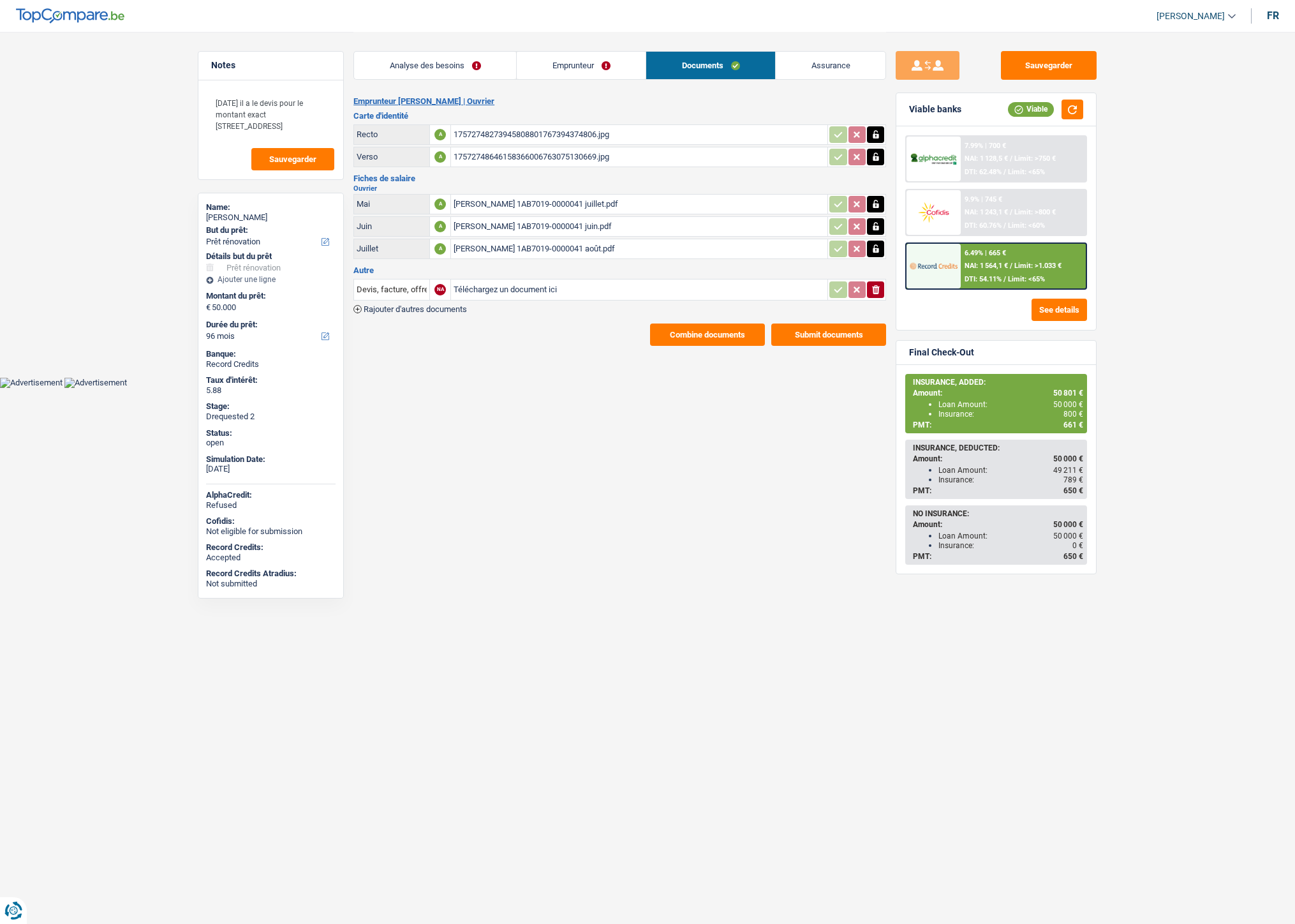
click at [508, 289] on input "Téléchargez un document ici" at bounding box center [640, 290] width 371 height 19
click at [457, 305] on span "Rajouter d'autres documents" at bounding box center [415, 309] width 103 height 9
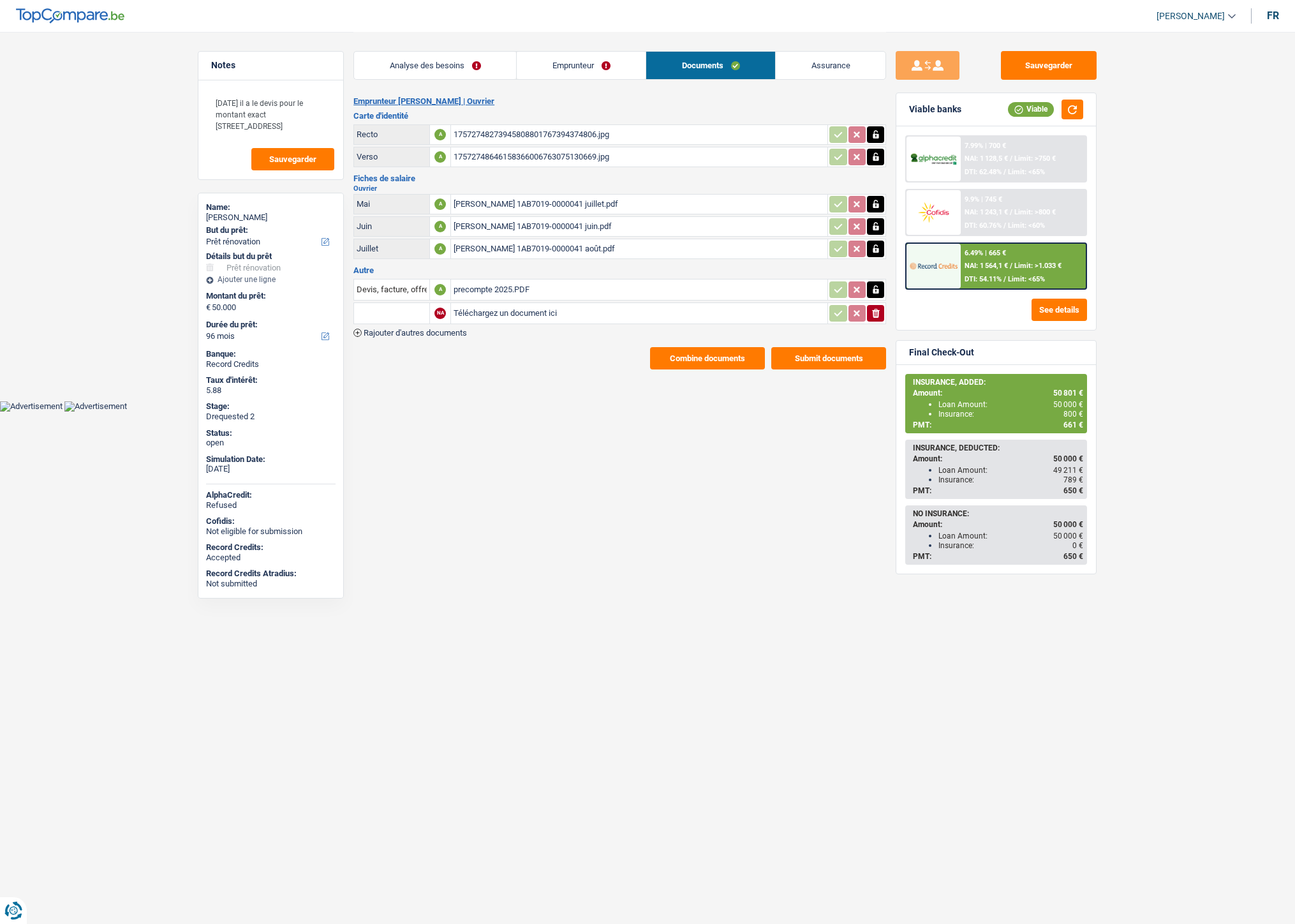
click at [878, 289] on icon "button" at bounding box center [876, 290] width 6 height 9
click at [871, 284] on icon "ionicons-v5-e" at bounding box center [876, 290] width 10 height 13
click at [531, 284] on input "Téléchargez un document ici" at bounding box center [640, 290] width 371 height 19
type input "C:\fakepath\devis.PDF"
click at [473, 308] on input "Téléchargez un document ici" at bounding box center [640, 313] width 371 height 19
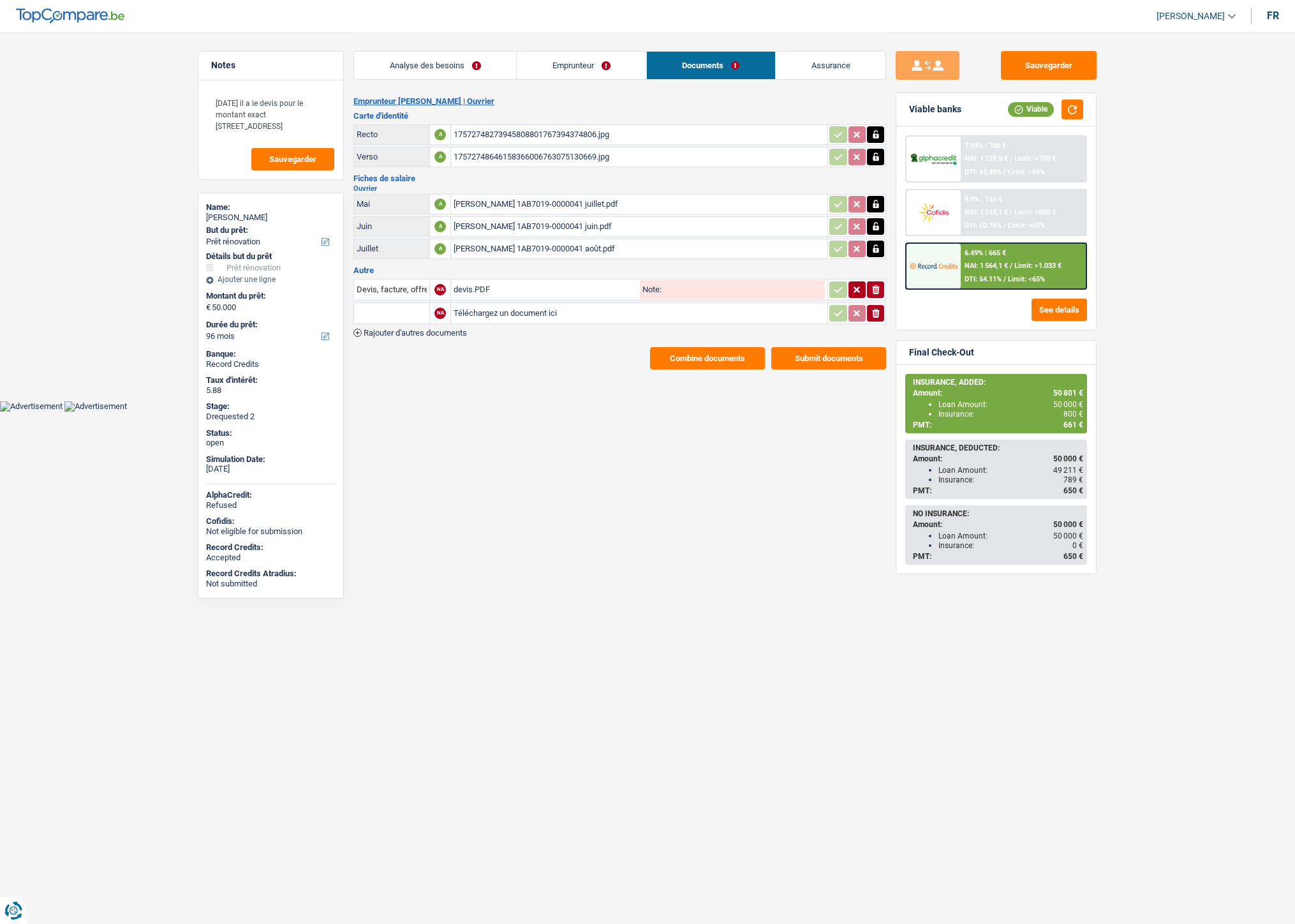
type input "C:\fakepath\precompte 2025.PDF"
click at [452, 329] on span "Rajouter d'autres documents" at bounding box center [415, 333] width 103 height 9
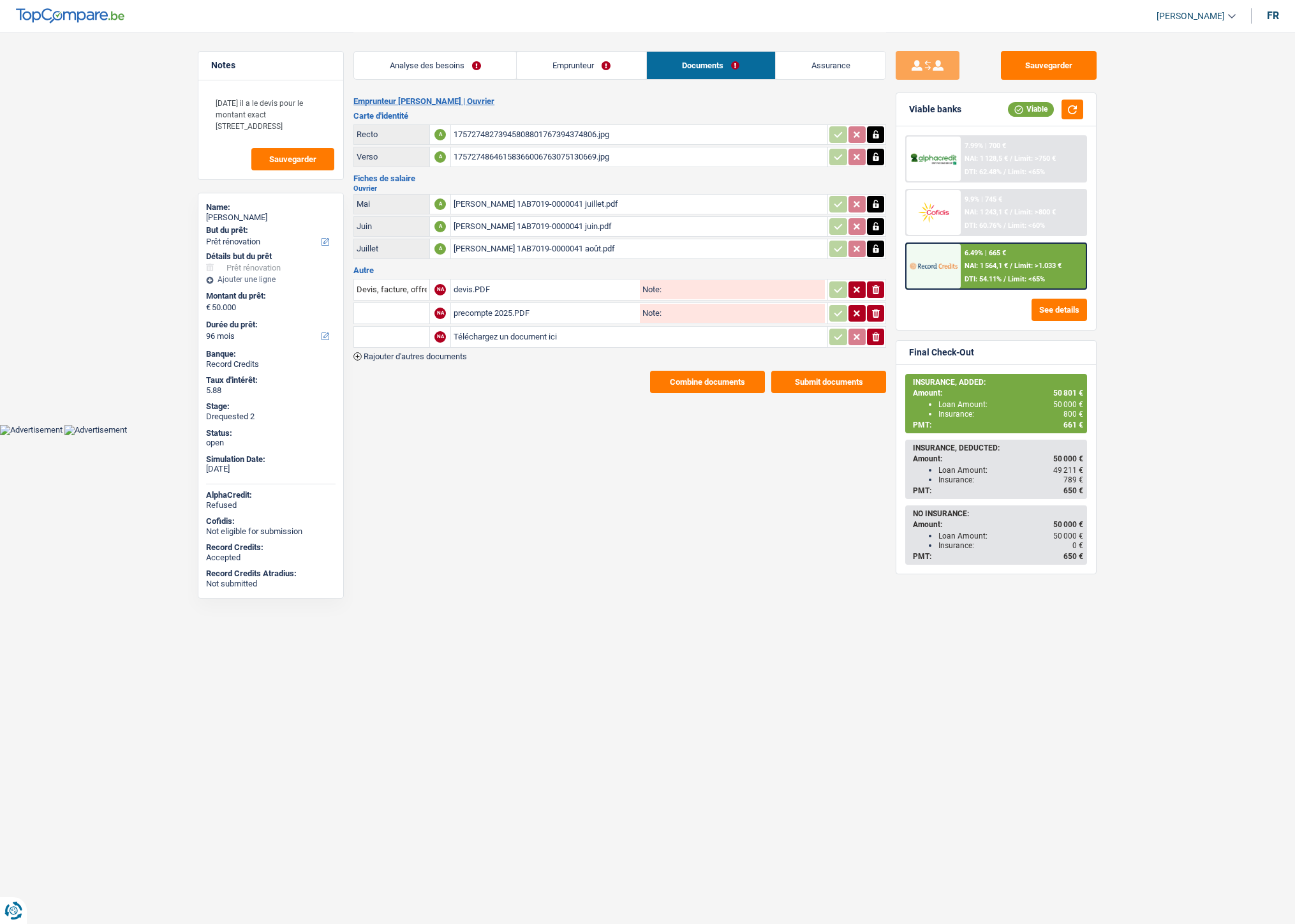
click at [506, 336] on input "Téléchargez un document ici" at bounding box center [640, 336] width 371 height 19
type input "C:\fakepath\1000006226.jpg"
click at [406, 307] on input "text" at bounding box center [392, 313] width 70 height 20
click at [392, 367] on li "Précompte immobilier" at bounding box center [444, 370] width 167 height 16
type input "Précompte immobilier"
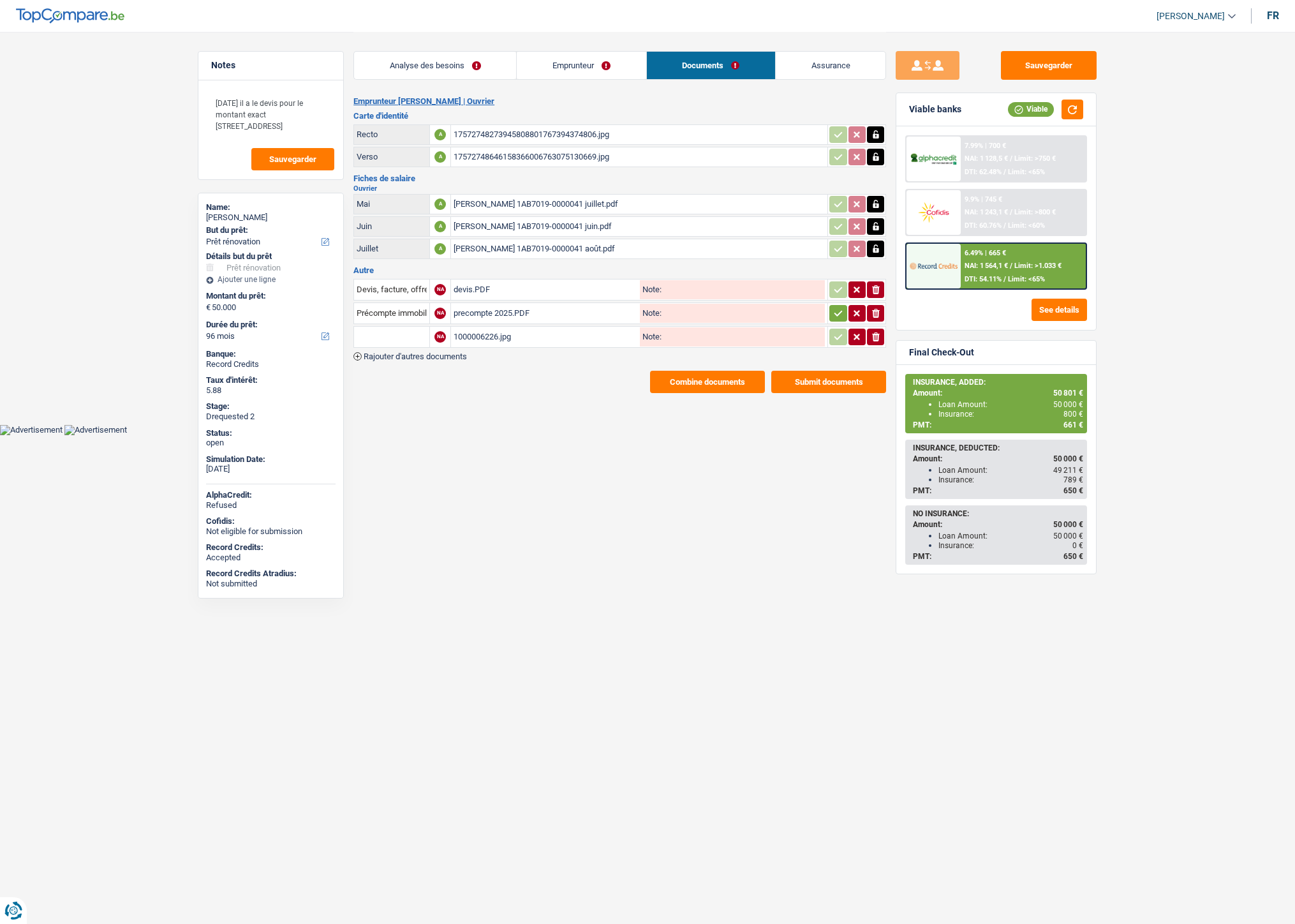
click at [394, 336] on input "text" at bounding box center [392, 336] width 70 height 20
click at [400, 355] on li "Carte bancaire" at bounding box center [426, 362] width 131 height 16
type input "Carte bancaire"
click at [835, 311] on icon "button" at bounding box center [839, 313] width 9 height 6
click at [833, 336] on icon "button" at bounding box center [838, 336] width 10 height 13
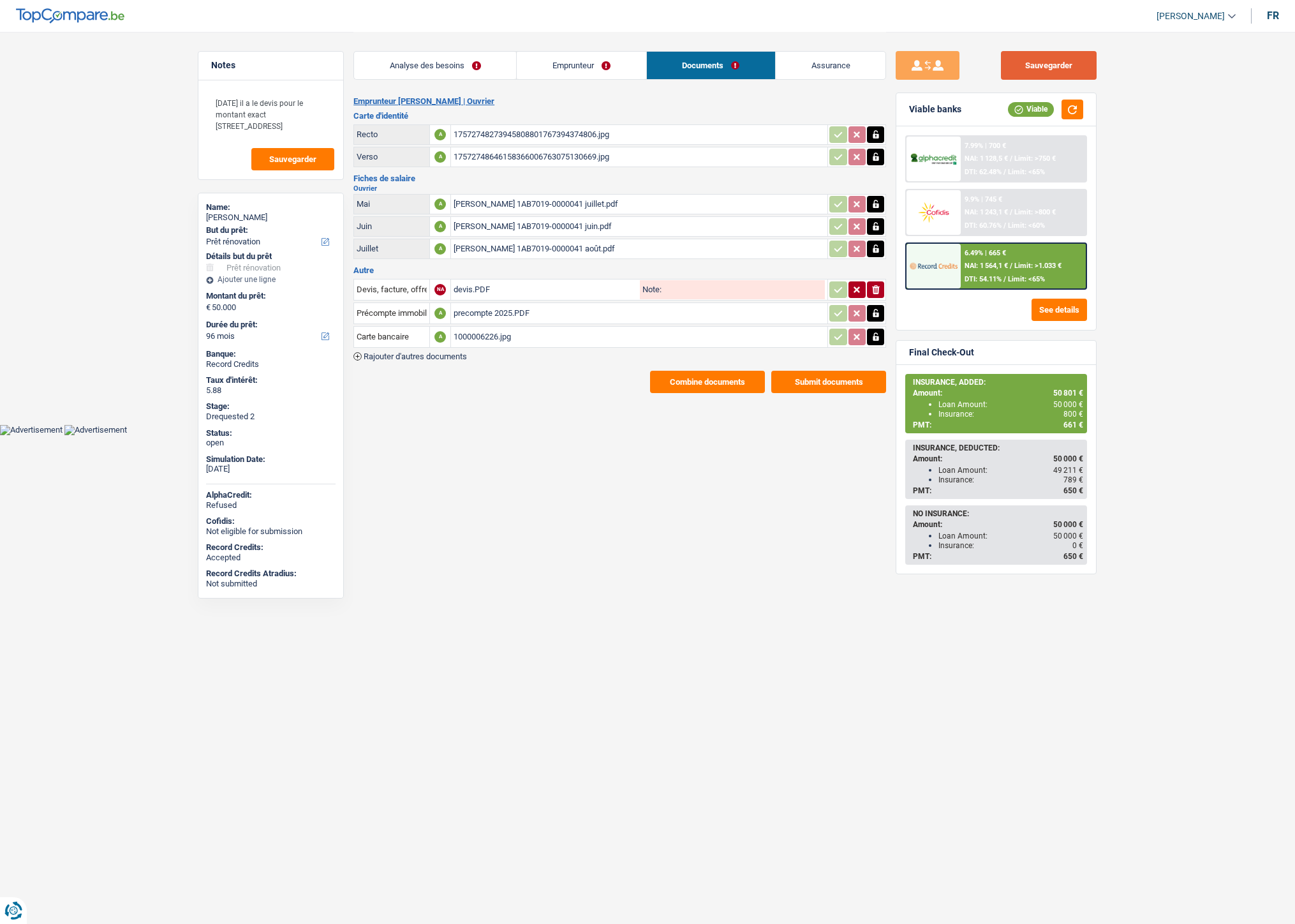
click at [1031, 70] on button "Sauvegarder" at bounding box center [1049, 66] width 95 height 29
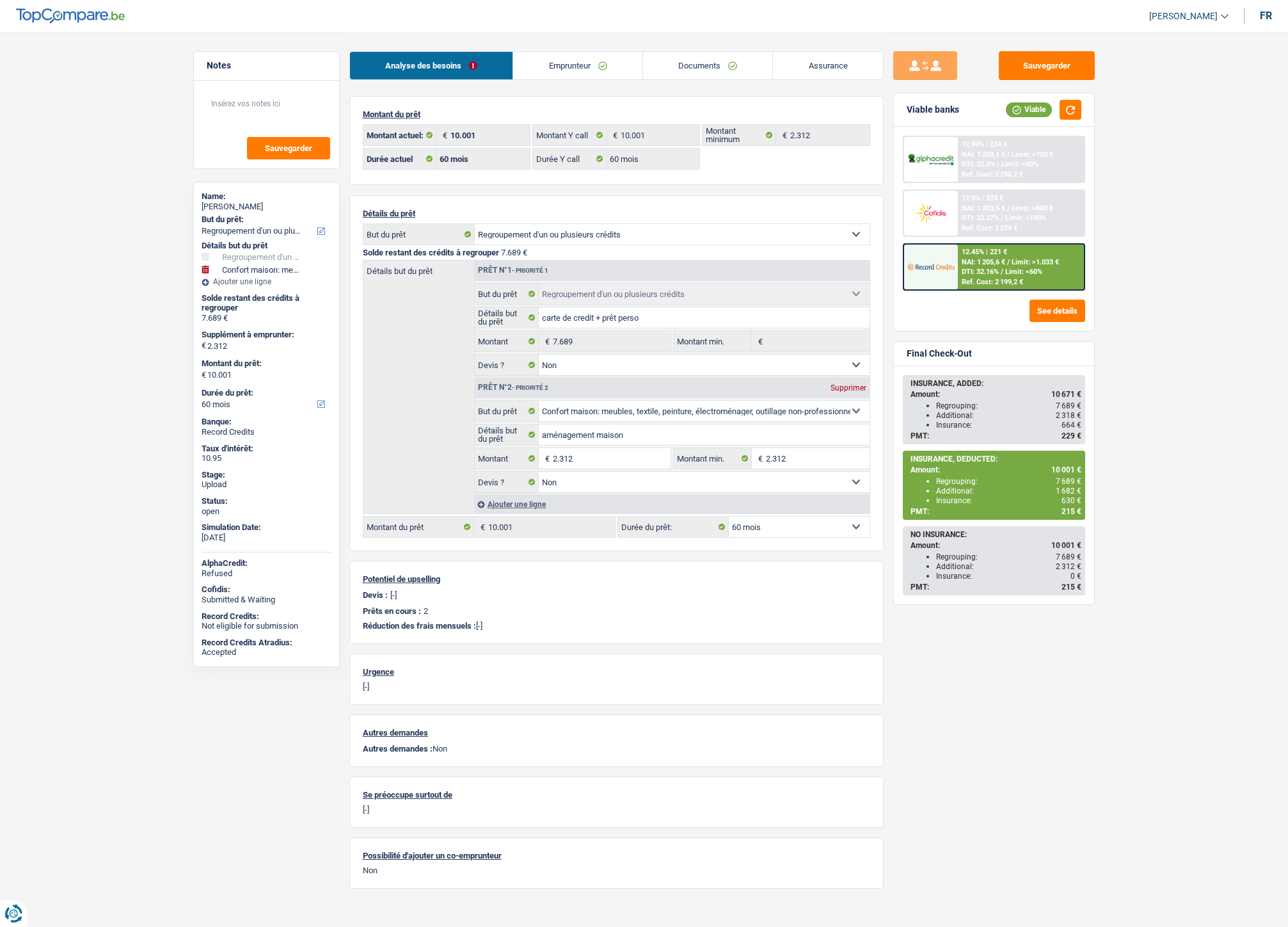
select select "refinancing"
select select "household"
select select "60"
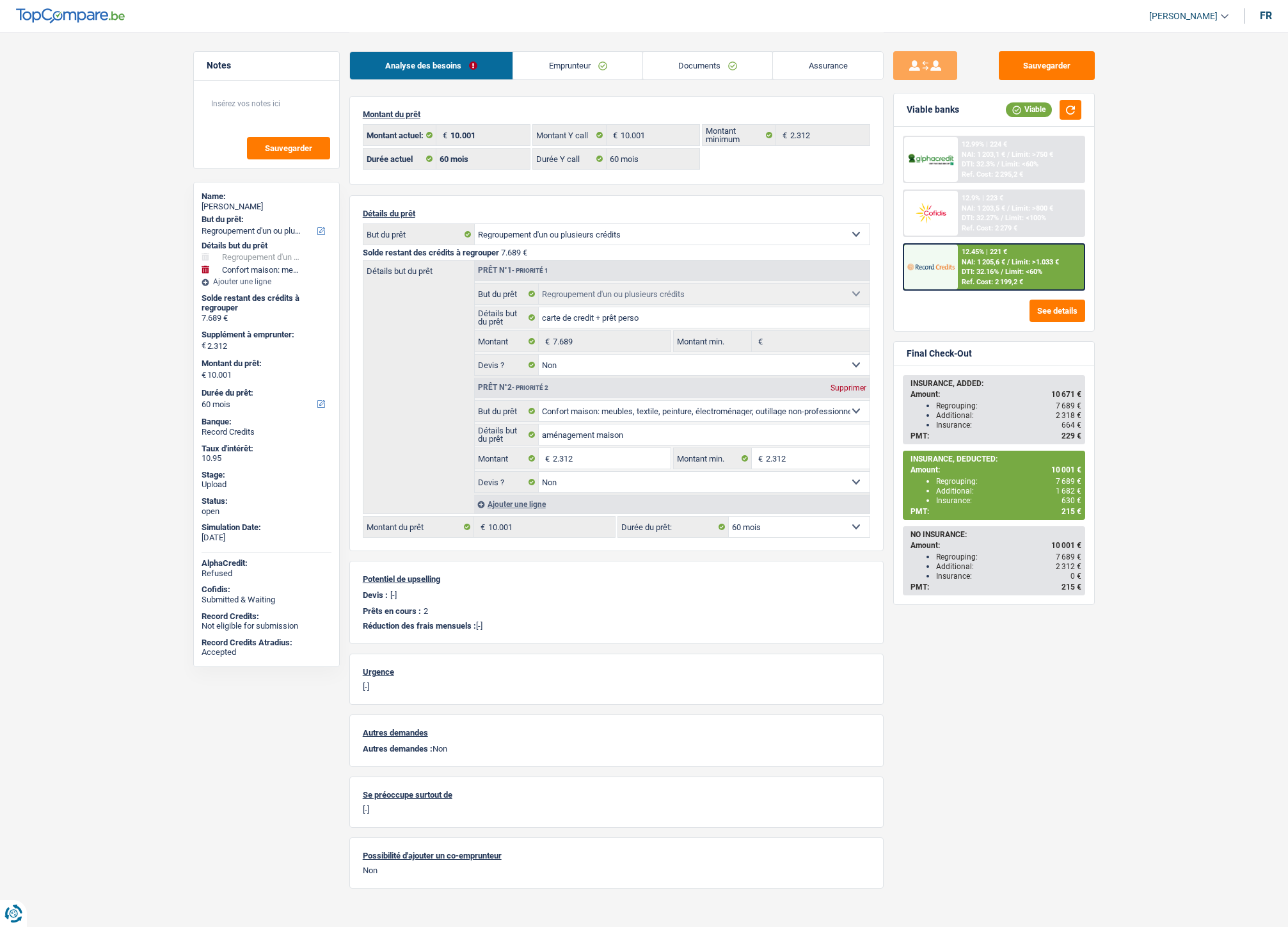
select select "60"
select select "refinancing"
select select "false"
select select "household"
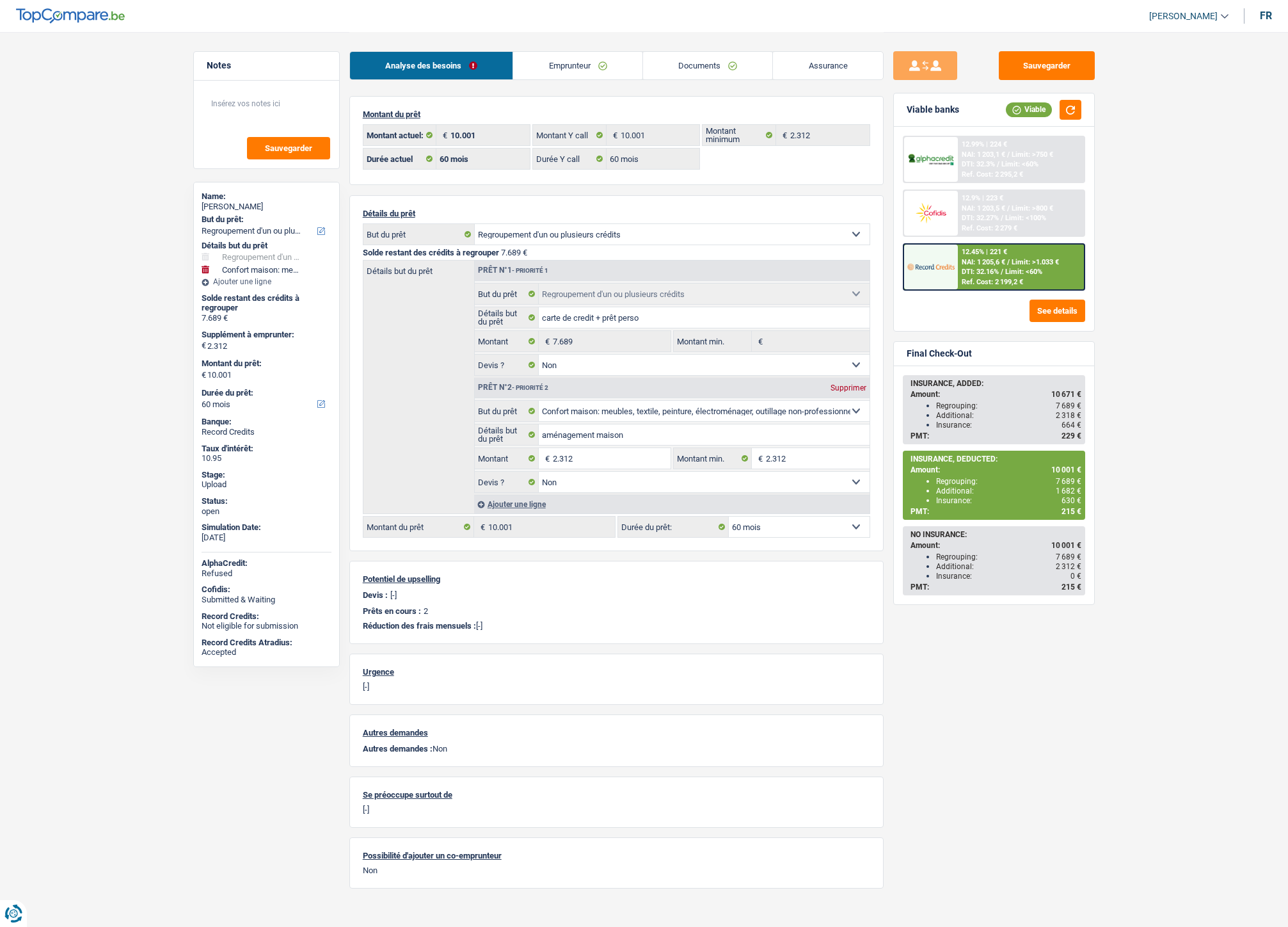
select select "false"
select select "60"
click at [715, 66] on link "Documents" at bounding box center [708, 66] width 130 height 27
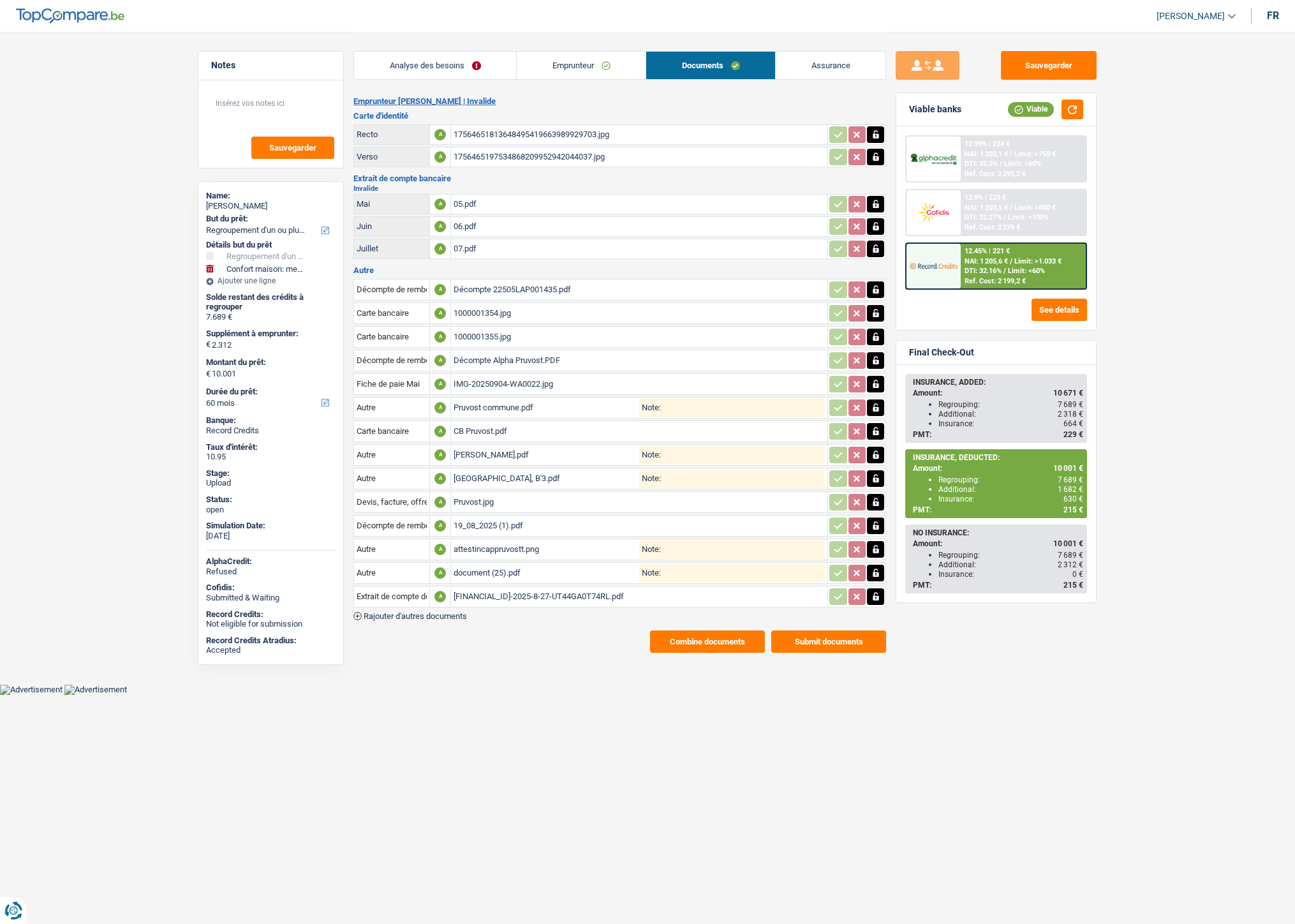
click at [473, 516] on div "19_08_2025 (1).pdf" at bounding box center [640, 525] width 371 height 19
click at [436, 611] on span "Rajouter d'autres documents" at bounding box center [415, 616] width 103 height 9
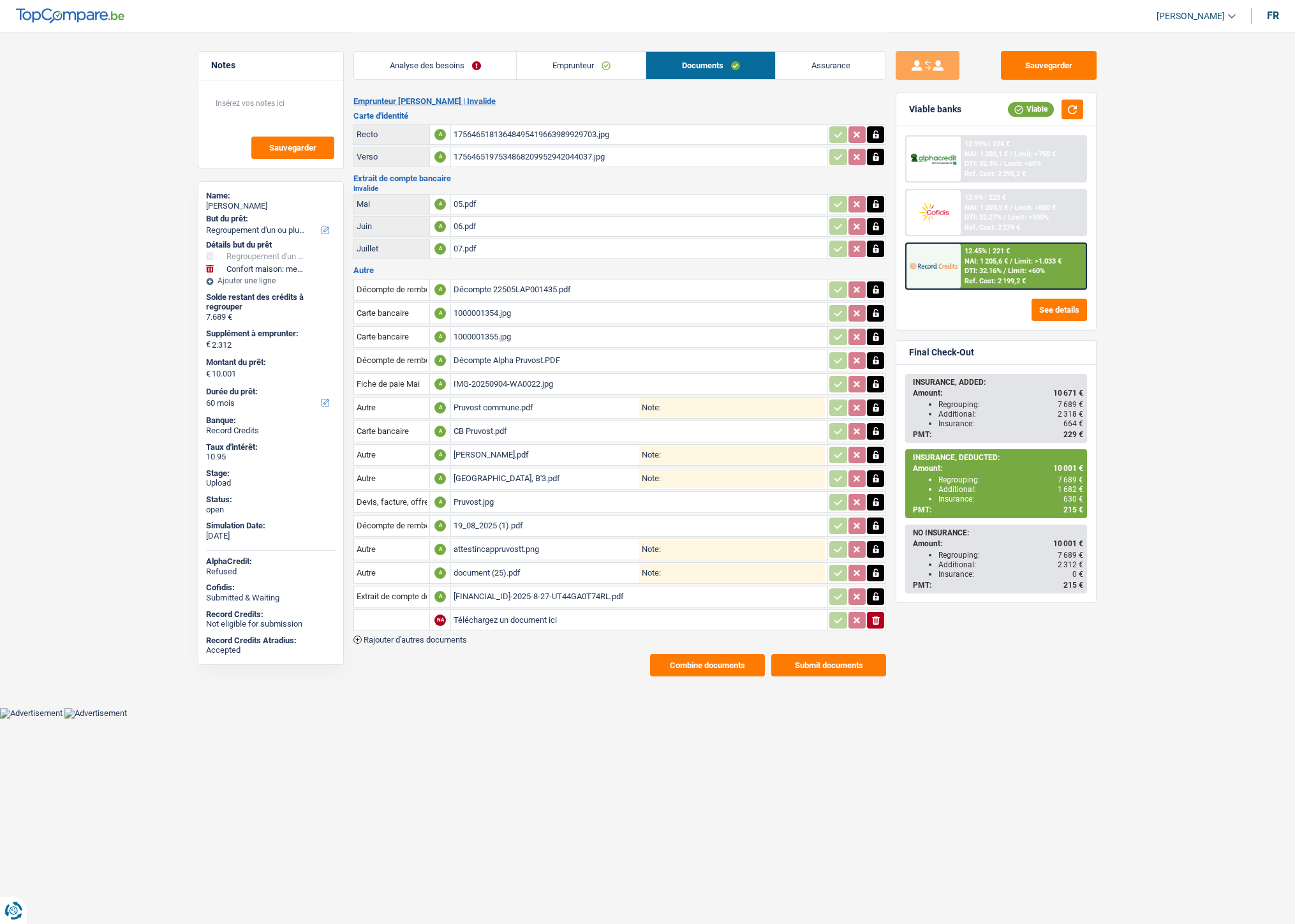
click at [481, 611] on input "Téléchargez un document ici" at bounding box center [640, 620] width 371 height 19
type input "C:\fakepath\20250910_210828.jpg"
click at [398, 610] on input "text" at bounding box center [392, 620] width 70 height 20
click at [400, 642] on li "Autre" at bounding box center [426, 645] width 131 height 16
type input "Autre"
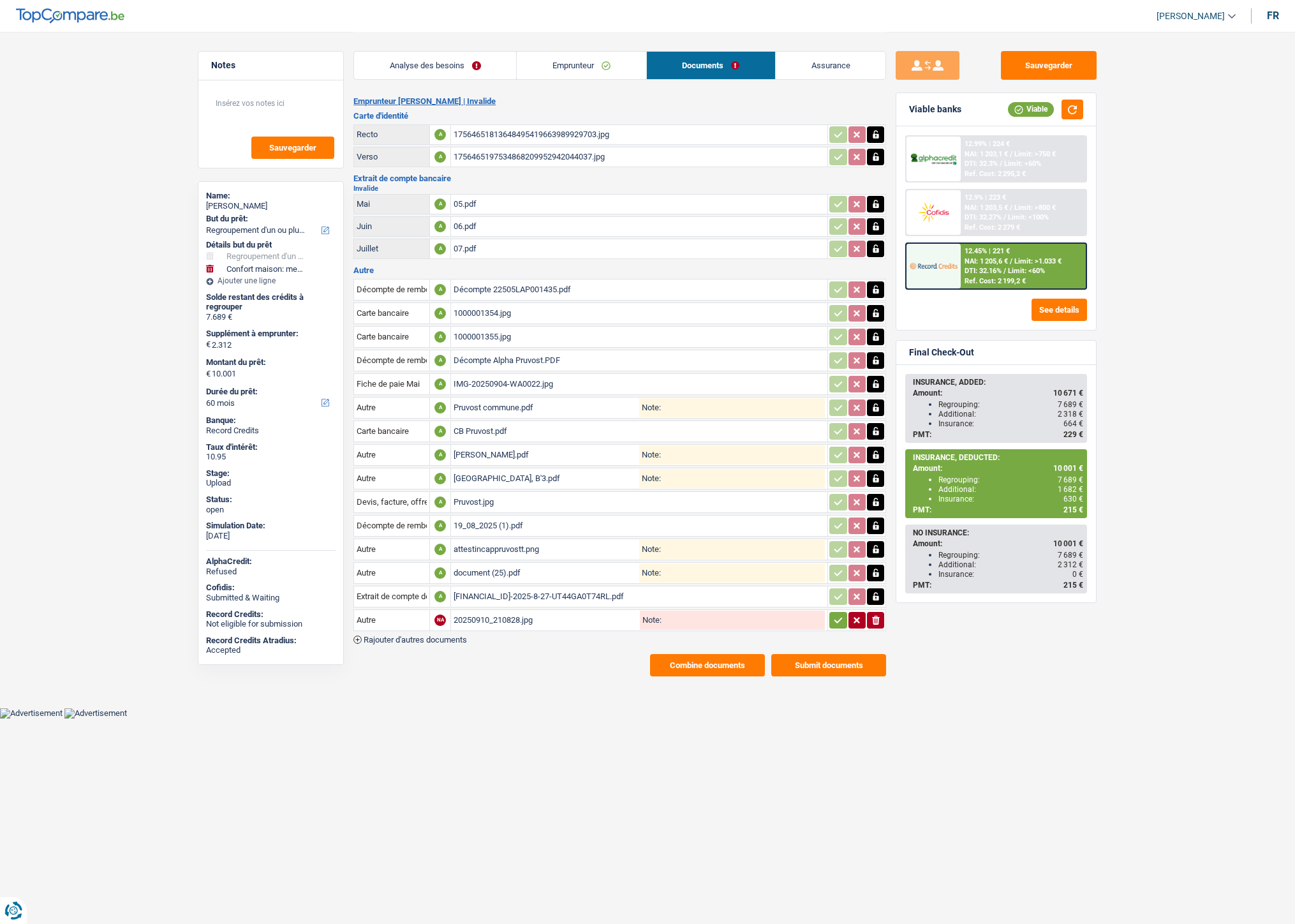
click at [837, 617] on icon "button" at bounding box center [839, 619] width 9 height 6
click at [1056, 65] on button "Sauvegarder" at bounding box center [1049, 66] width 95 height 29
click at [1049, 65] on button "Sauvegarder" at bounding box center [1049, 66] width 95 height 29
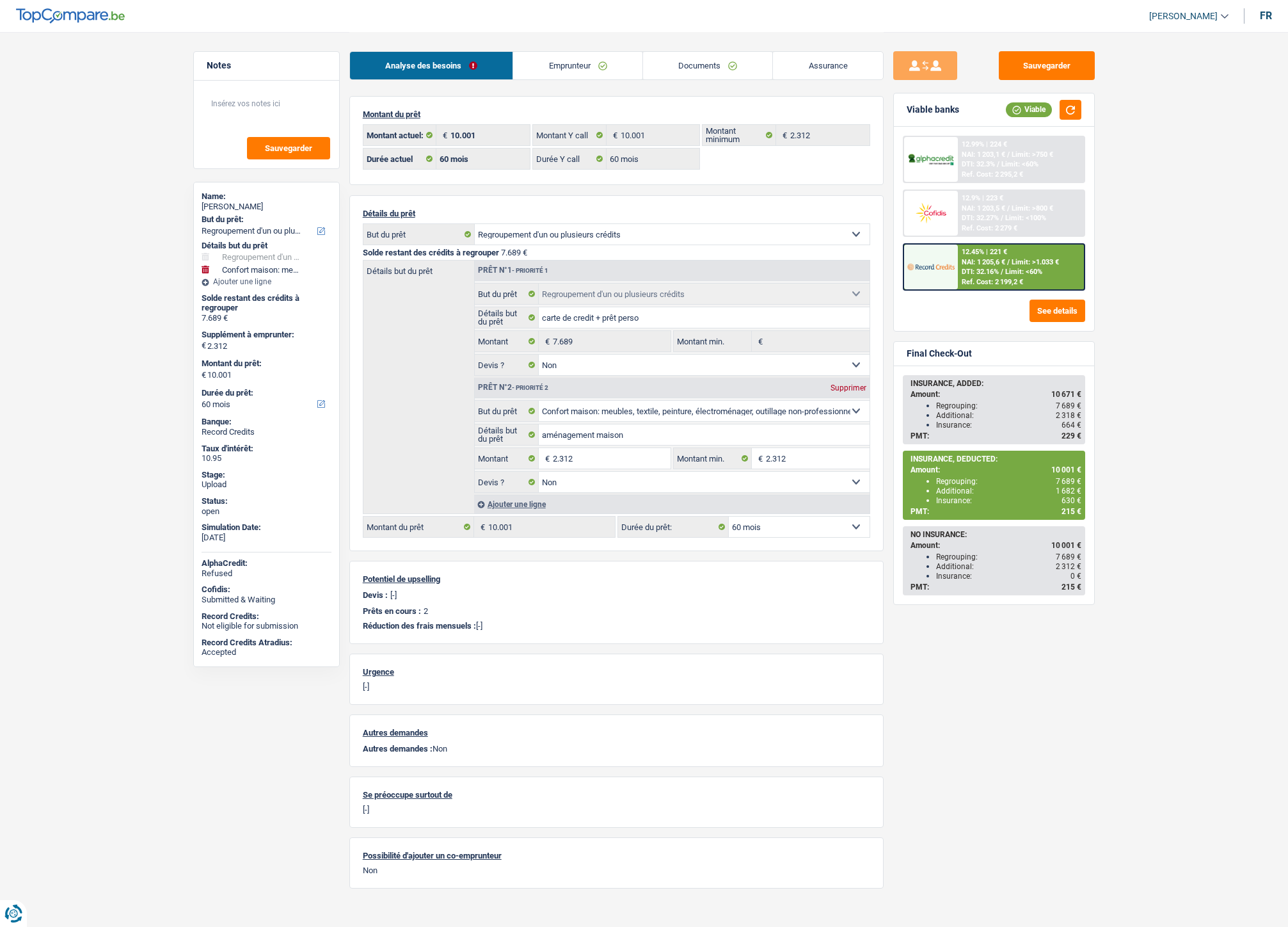
select select "refinancing"
select select "household"
select select "60"
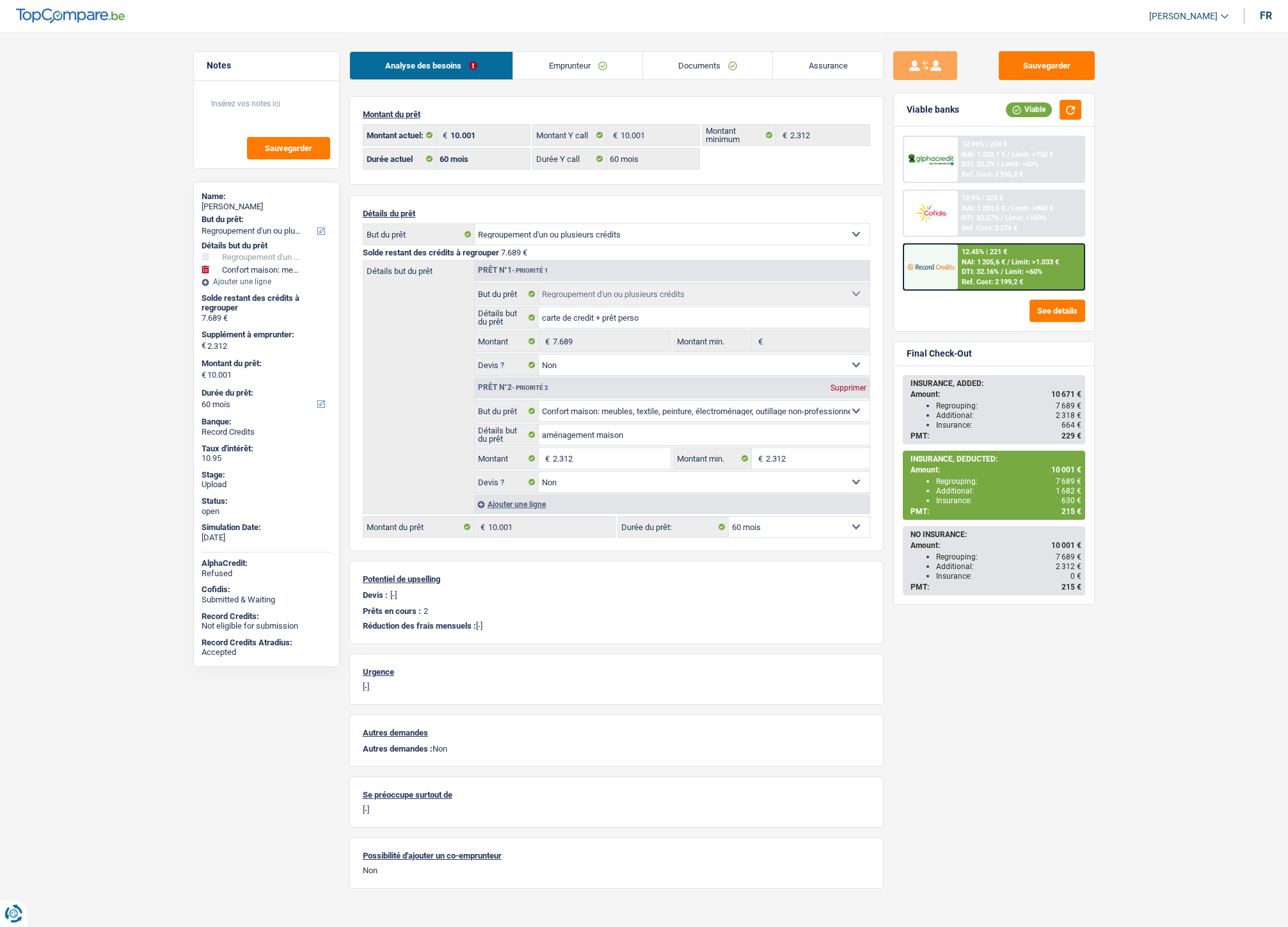
select select "60"
select select "refinancing"
select select "false"
select select "household"
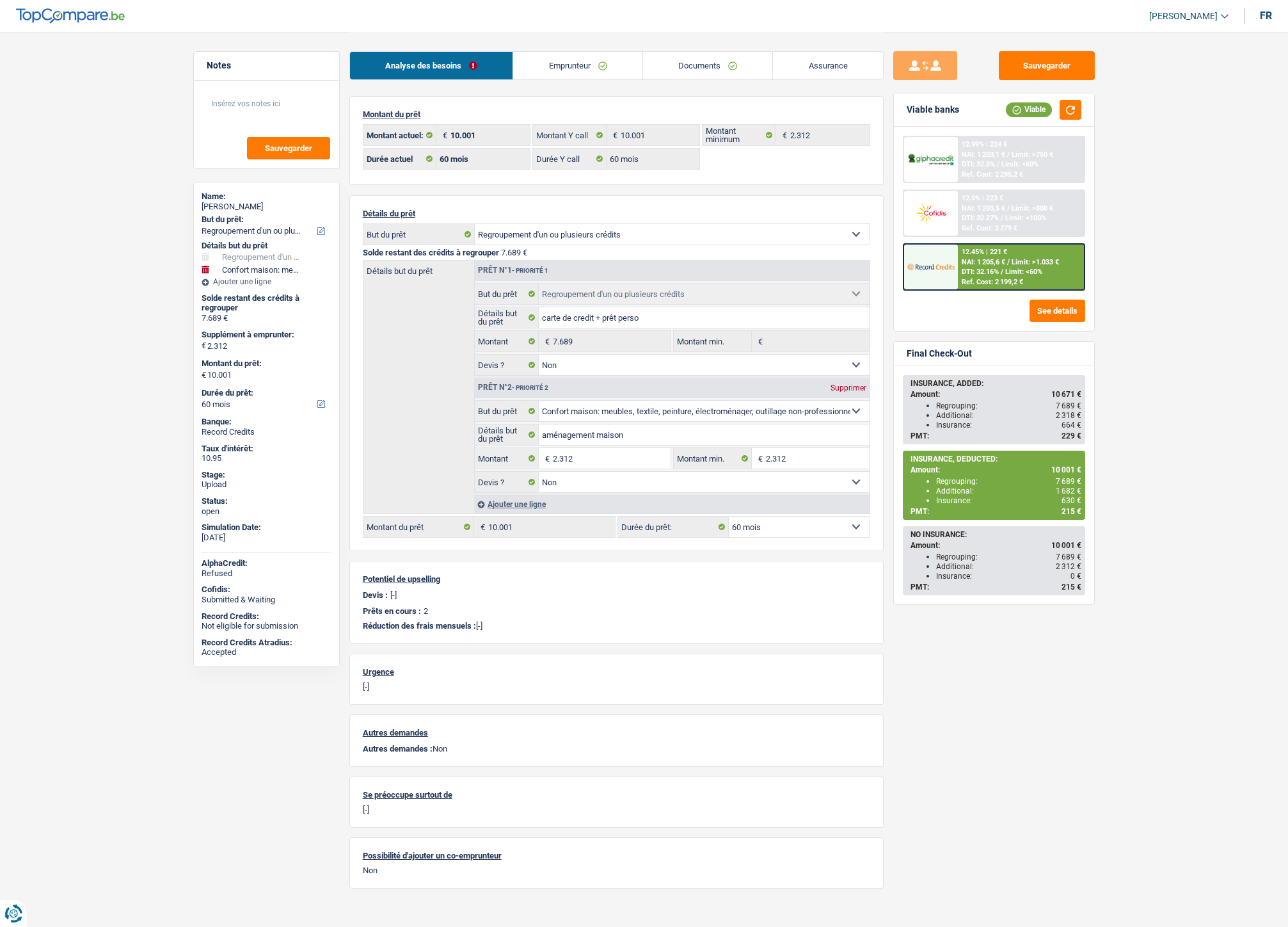
select select "false"
select select "60"
select select "32"
select select "single"
drag, startPoint x: 559, startPoint y: 62, endPoint x: 647, endPoint y: 58, distance: 88.1
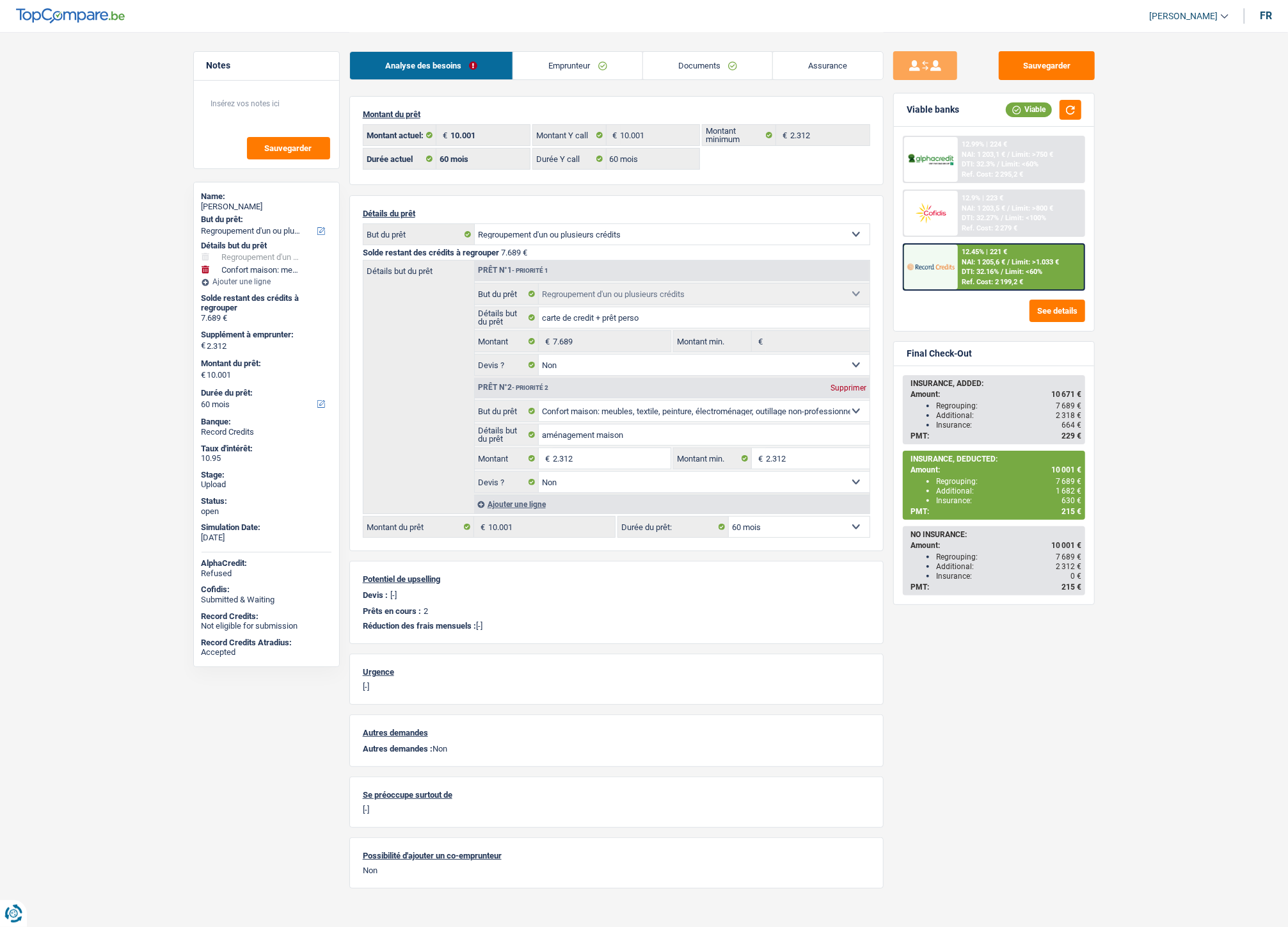
click at [559, 62] on link "Emprunteur" at bounding box center [577, 66] width 129 height 27
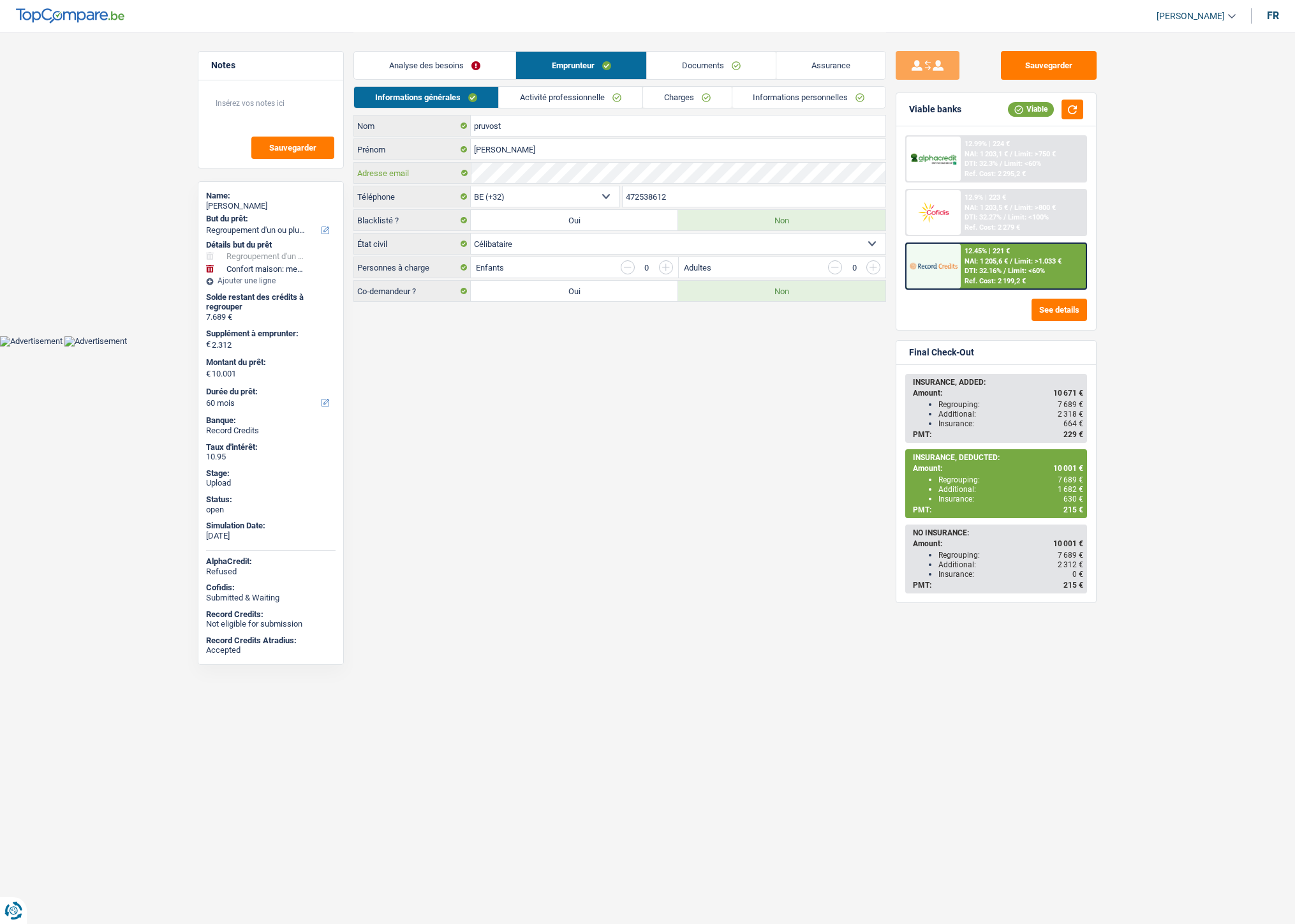
click at [463, 168] on div "Adresse email" at bounding box center [620, 173] width 532 height 20
click at [715, 67] on link "Documents" at bounding box center [711, 66] width 129 height 27
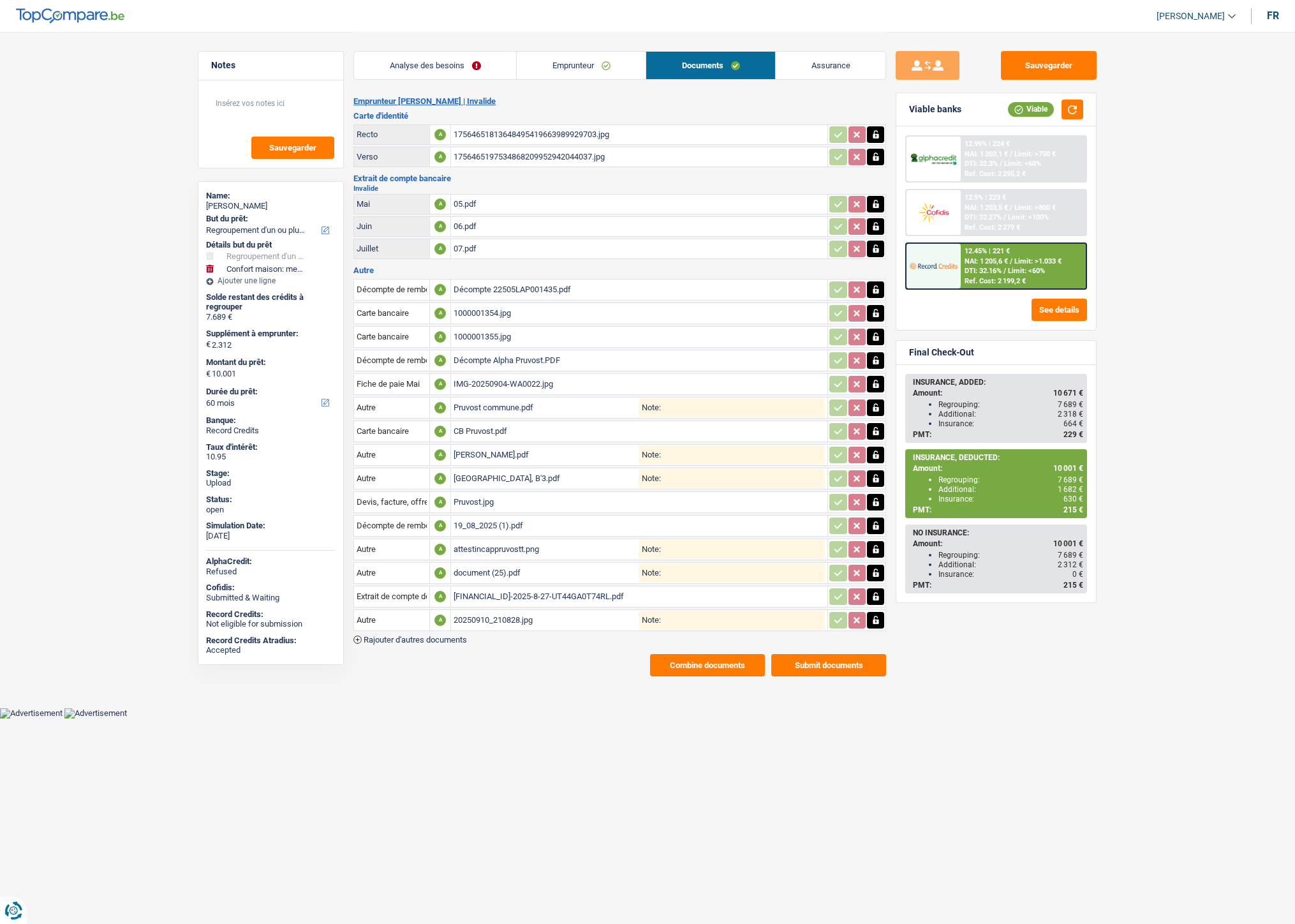
click at [492, 519] on div "19_08_2025 (1).pdf" at bounding box center [640, 525] width 371 height 19
click at [578, 62] on link "Emprunteur" at bounding box center [581, 66] width 129 height 27
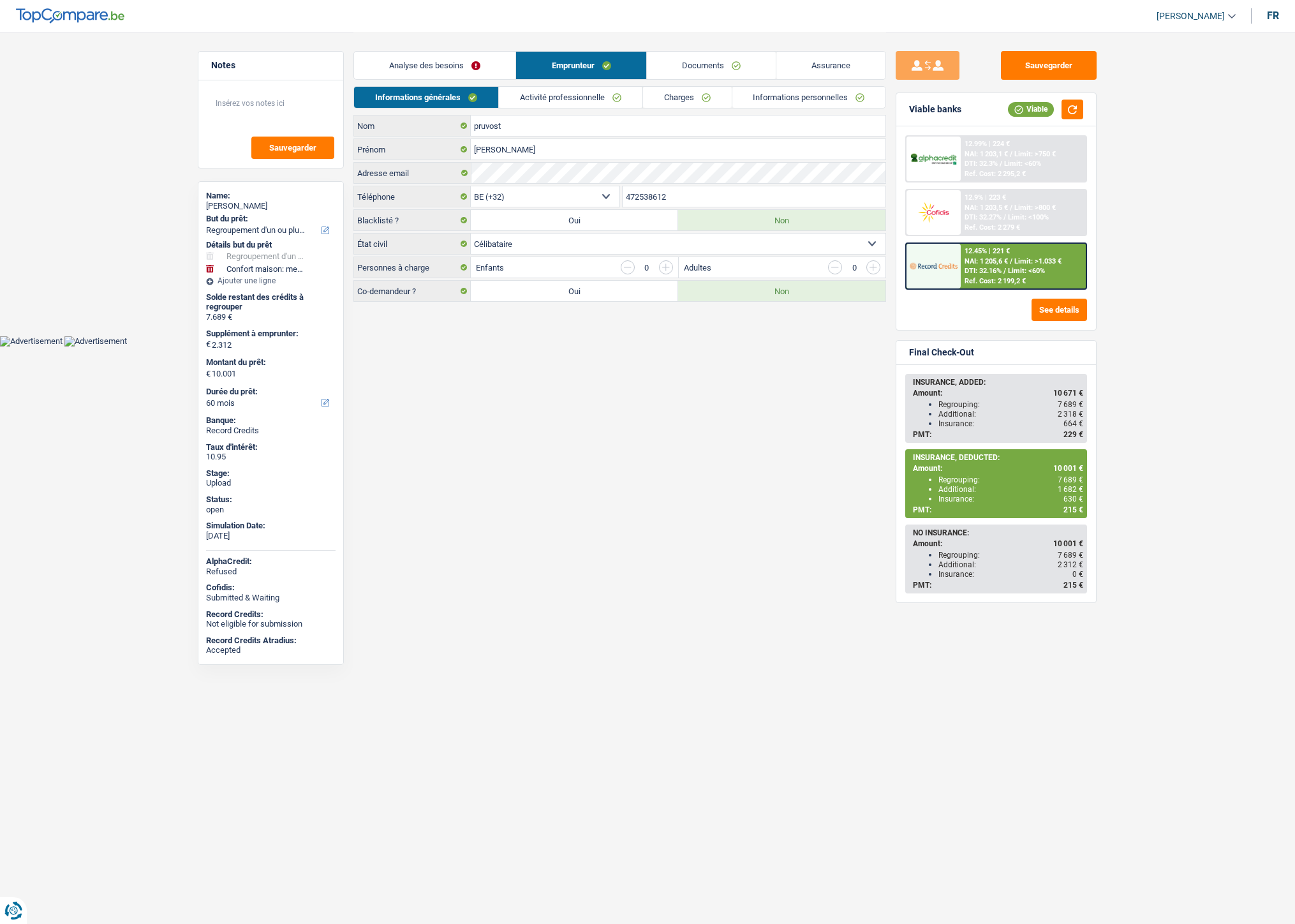
drag, startPoint x: 672, startPoint y: 195, endPoint x: 622, endPoint y: 198, distance: 50.1
click at [622, 198] on div "472538612 Téléphone" at bounding box center [754, 196] width 265 height 21
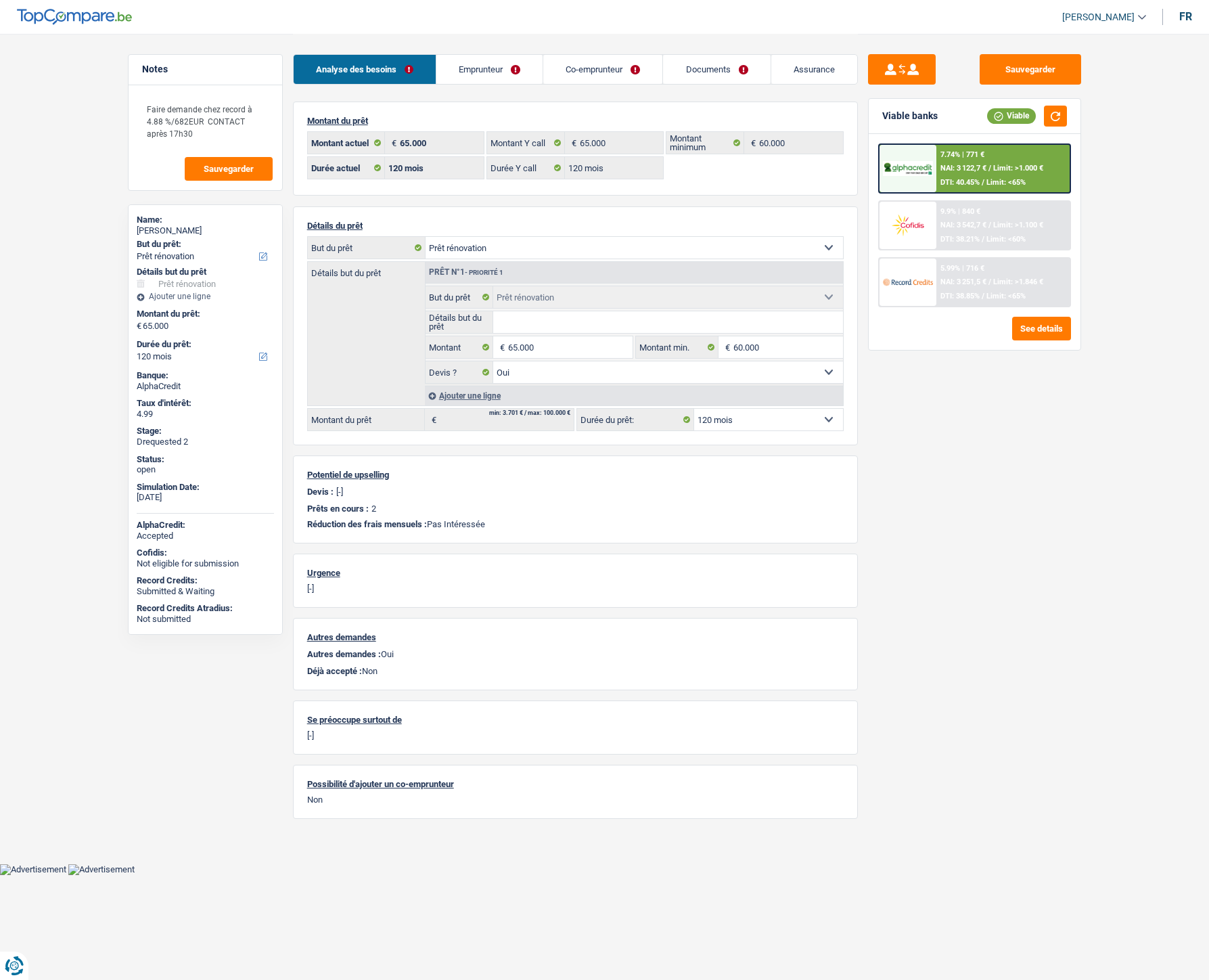
select select "renovation"
select select "120"
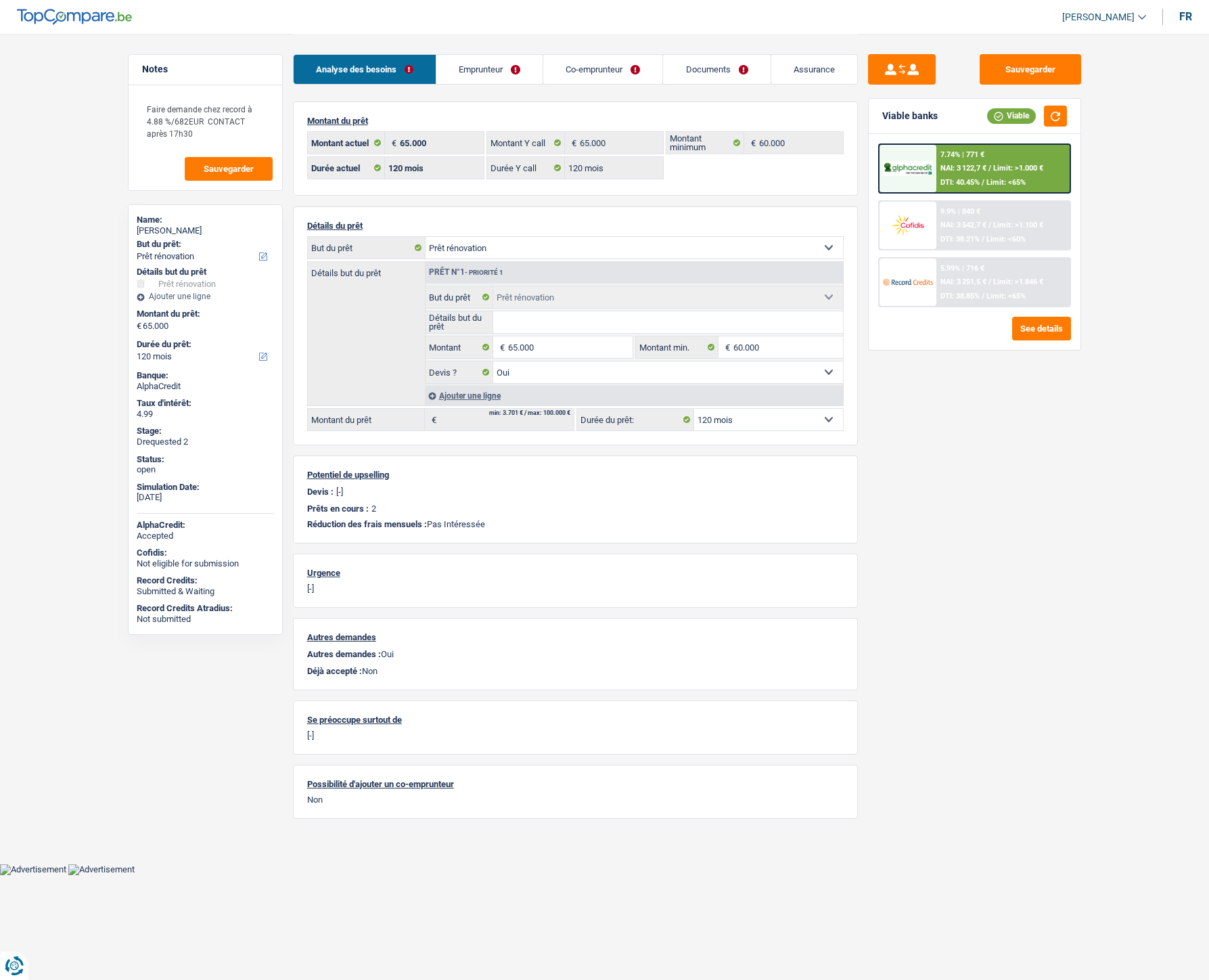
select select "renovation"
select select "yes"
select select "120"
click at [717, 73] on link "Documents" at bounding box center [717, 70] width 107 height 29
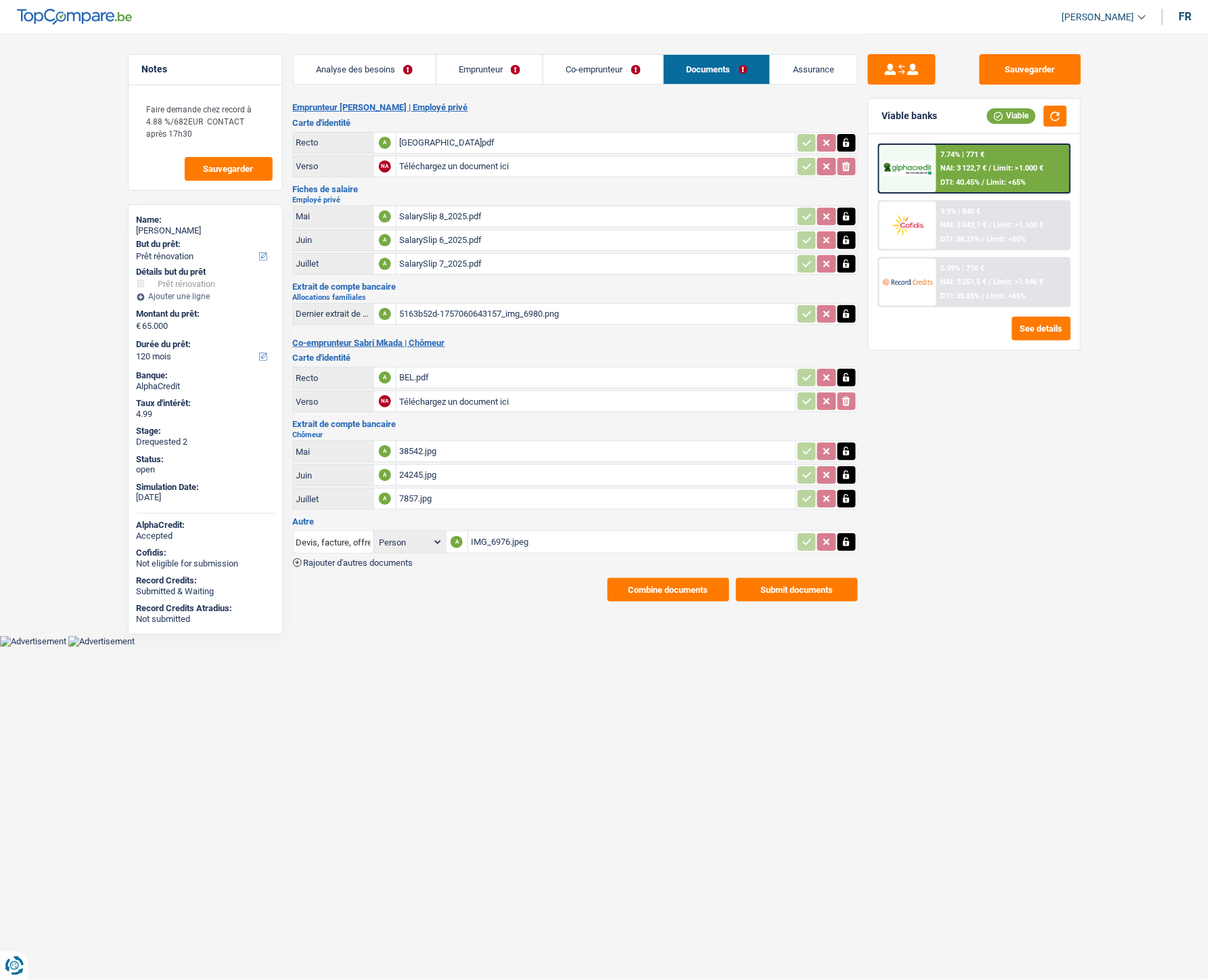
click at [379, 558] on span "Rajouter d'autres documents" at bounding box center [358, 563] width 109 height 9
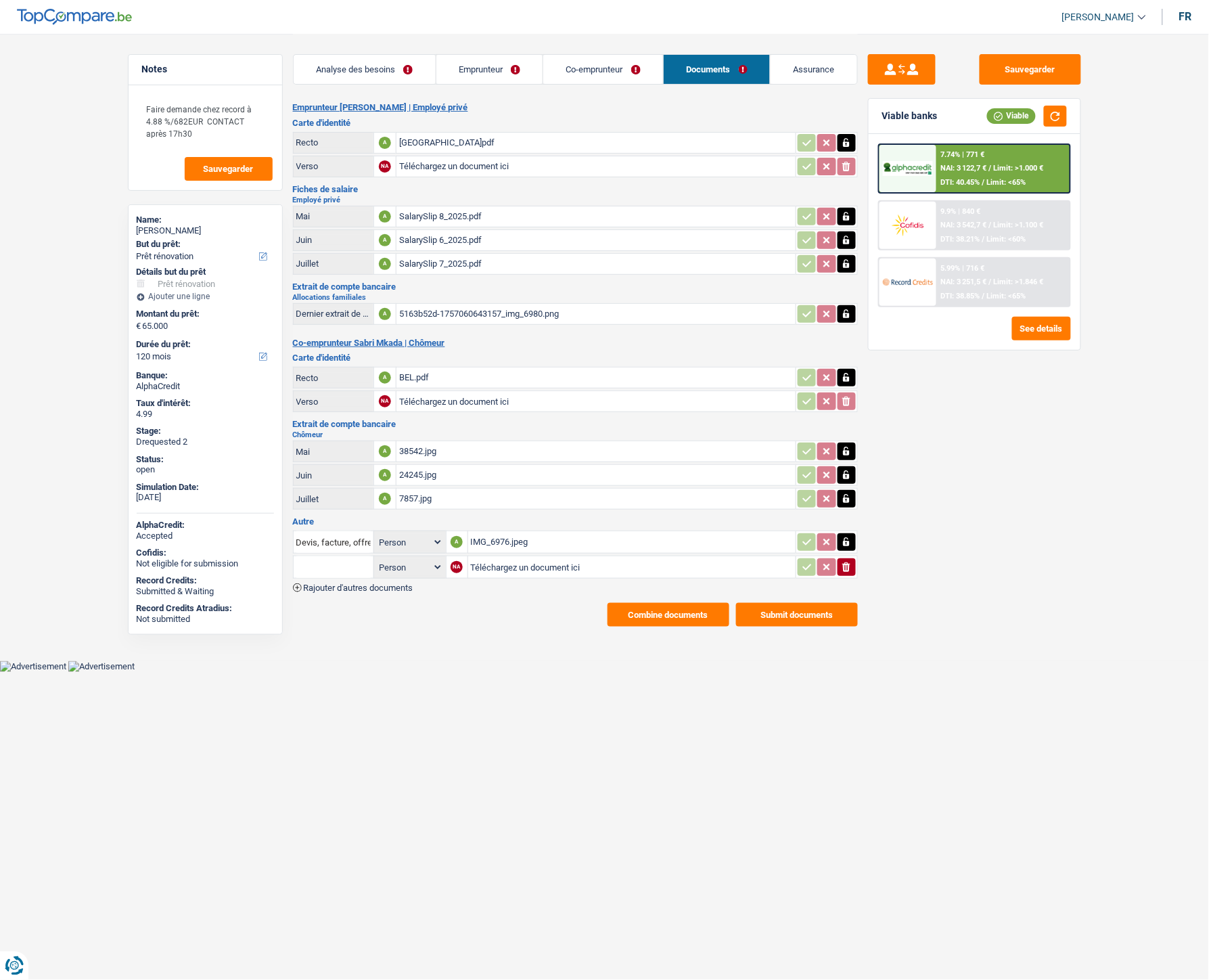
click at [511, 557] on input "Téléchargez un document ici" at bounding box center [632, 566] width 323 height 20
type input "C:\fakepath\Image_250910_211904.jpeg"
click at [328, 560] on input "text" at bounding box center [333, 567] width 74 height 22
click at [327, 585] on li "Carte bancaire" at bounding box center [370, 593] width 139 height 17
type input "Carte bancaire"
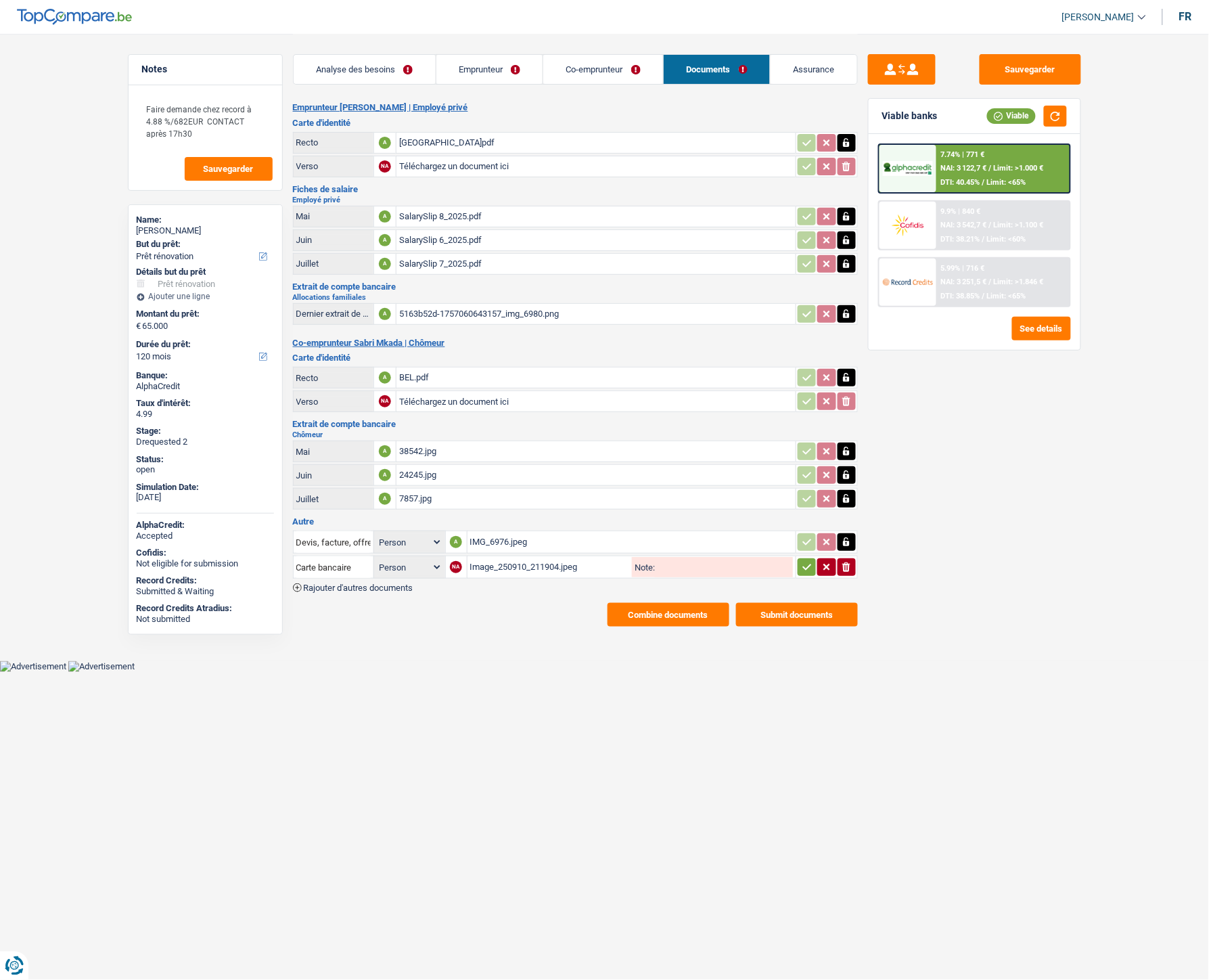
click at [813, 558] on button "button" at bounding box center [807, 566] width 18 height 17
click at [1017, 66] on button "Sauvegarder" at bounding box center [1031, 70] width 101 height 31
click at [473, 672] on html "Vous avez le contrôle de vos données Nous utilisons des cookies, tout comme nos…" at bounding box center [604, 336] width 1209 height 672
click at [1031, 70] on button "Sauvegarder" at bounding box center [1031, 70] width 101 height 31
